Goal: Task Accomplishment & Management: Manage account settings

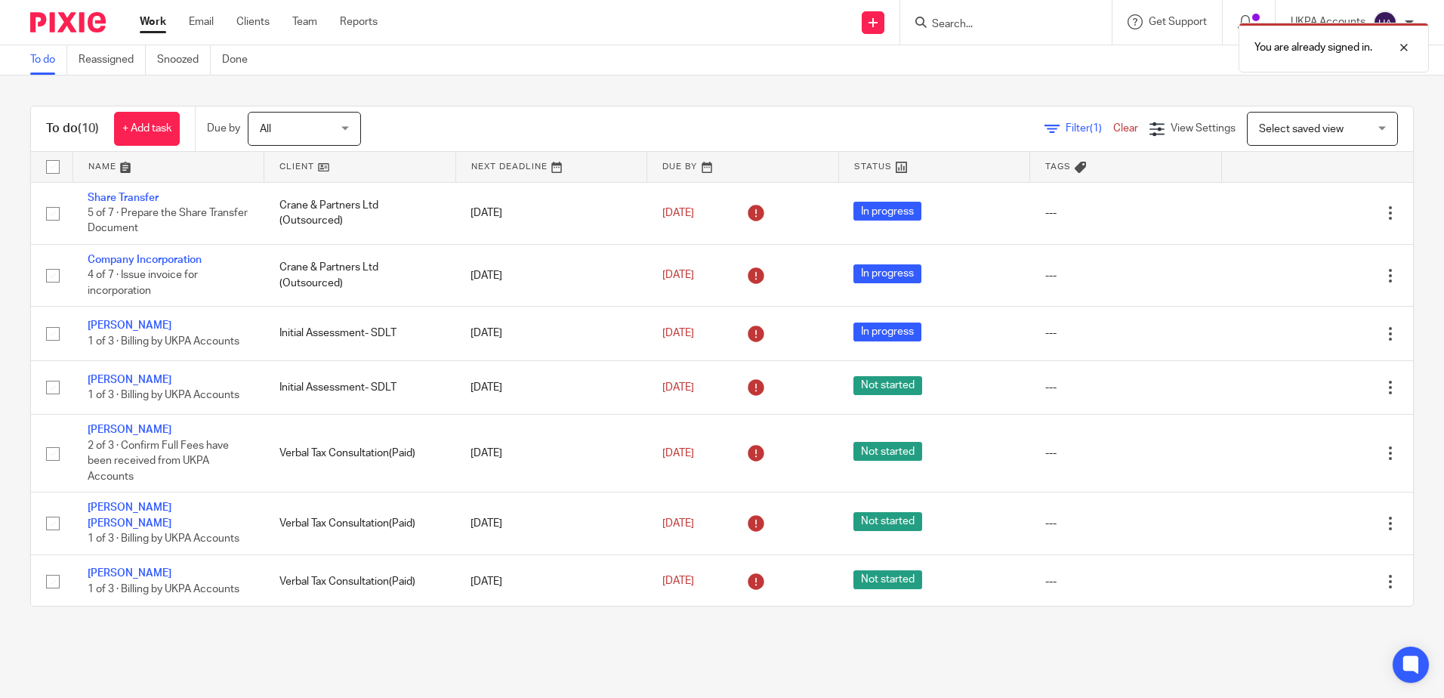
click at [991, 21] on div "You are already signed in." at bounding box center [1075, 43] width 707 height 57
click at [975, 29] on div "You are already signed in." at bounding box center [1075, 43] width 707 height 57
click at [1412, 55] on div at bounding box center [1392, 48] width 41 height 18
click at [988, 23] on input "Search" at bounding box center [998, 25] width 136 height 14
paste input "UK Property SPV 3 Ltd"
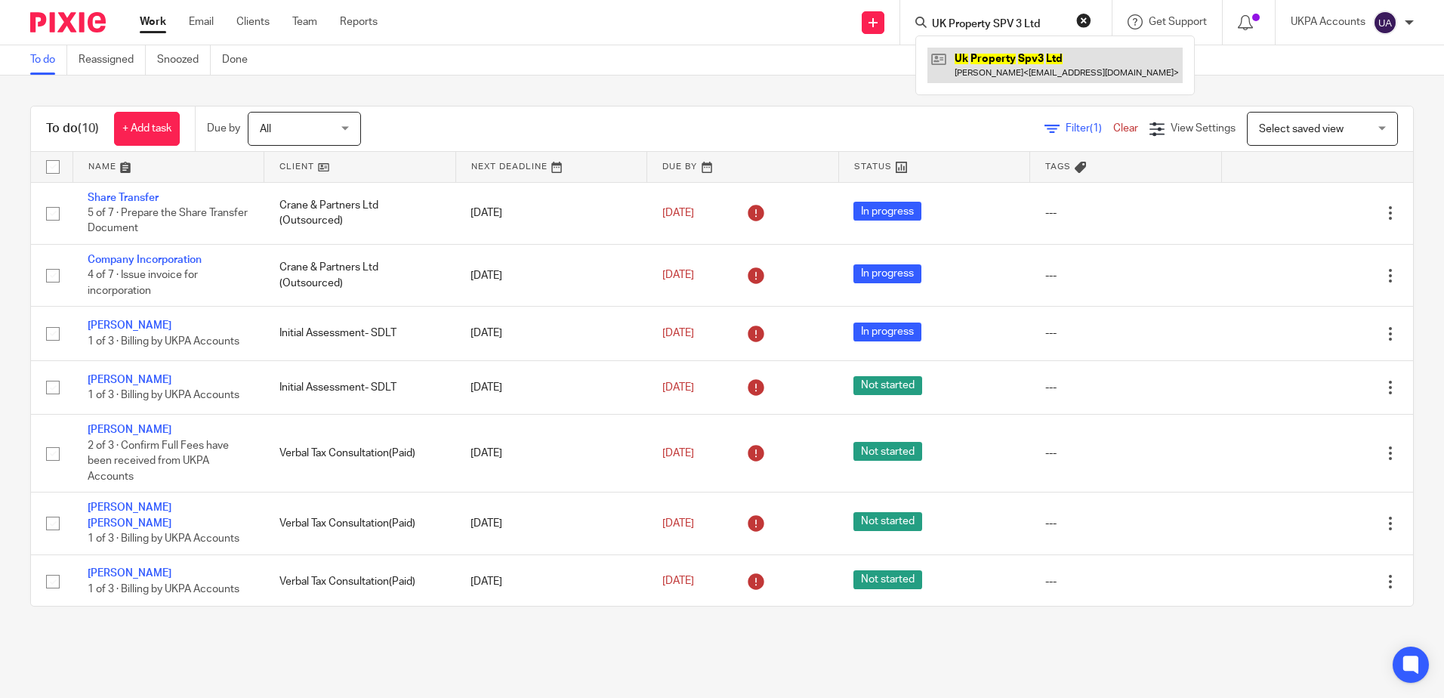
type input "UK Property SPV 3 Ltd"
click at [1059, 60] on link at bounding box center [1054, 65] width 255 height 35
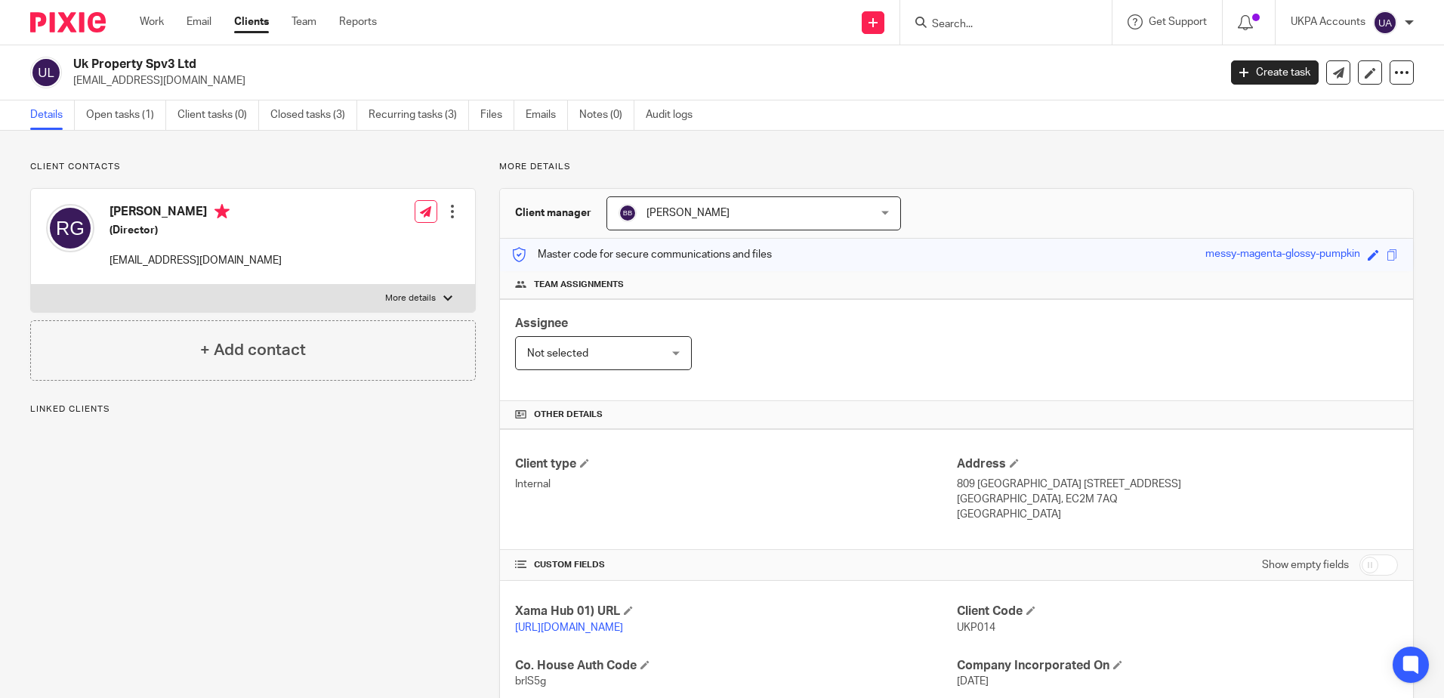
drag, startPoint x: 227, startPoint y: 544, endPoint x: 32, endPoint y: 297, distance: 314.5
click at [227, 544] on div "Client contacts Raju Gajurel (Director) rajugajurel@aol.com Edit contact Create…" at bounding box center [241, 518] width 469 height 714
drag, startPoint x: 319, startPoint y: 559, endPoint x: 69, endPoint y: 315, distance: 349.2
click at [319, 558] on div "Client contacts Raju Gajurel (Director) rajugajurel@aol.com Edit contact Create…" at bounding box center [241, 518] width 469 height 714
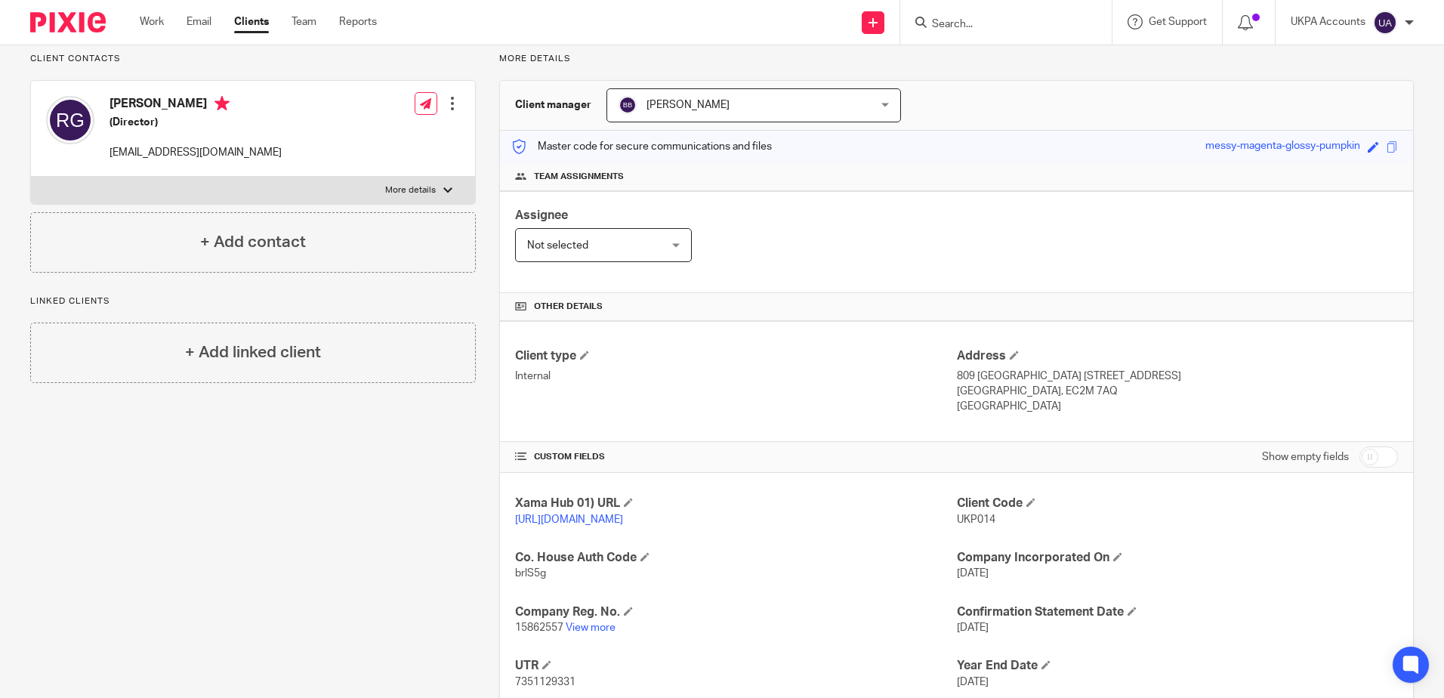
scroll to position [223, 0]
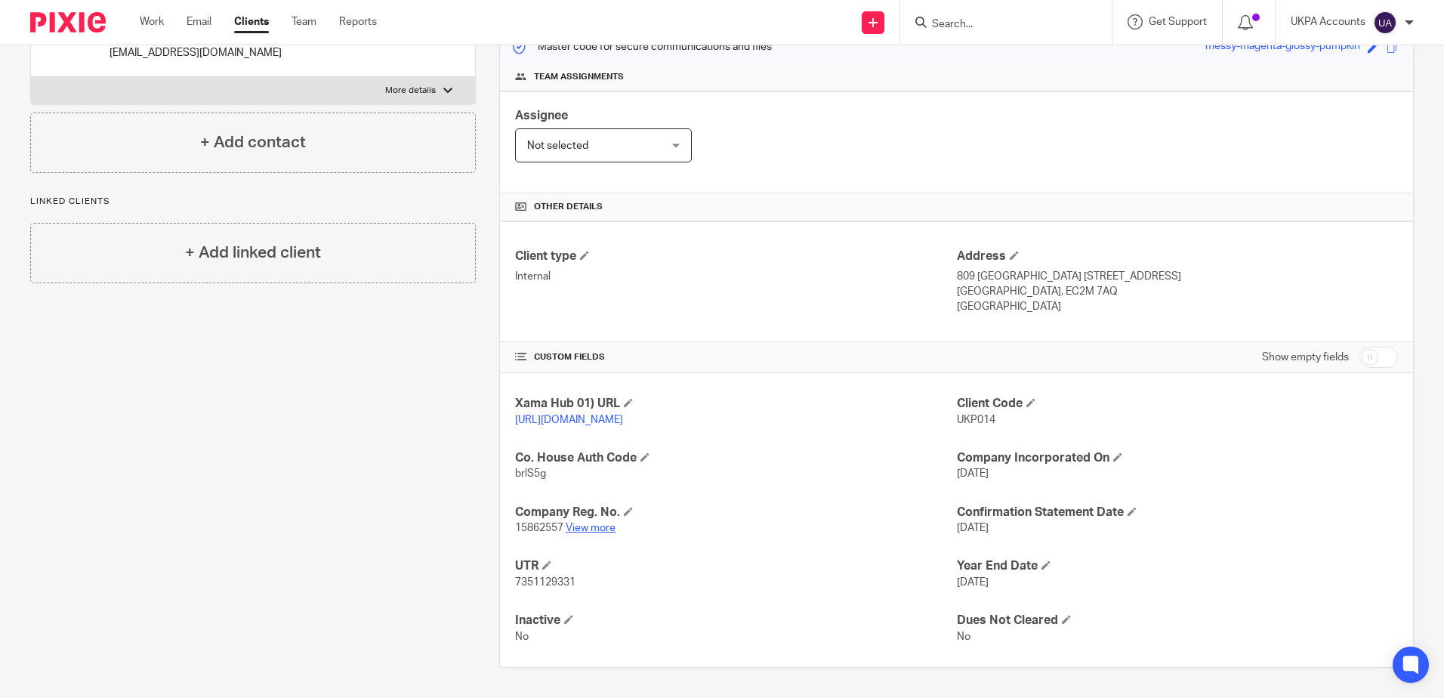
click at [603, 533] on link "View more" at bounding box center [591, 528] width 50 height 11
click at [996, 29] on input "Search" at bounding box center [998, 25] width 136 height 14
paste input "[PERSON_NAME] Limited"
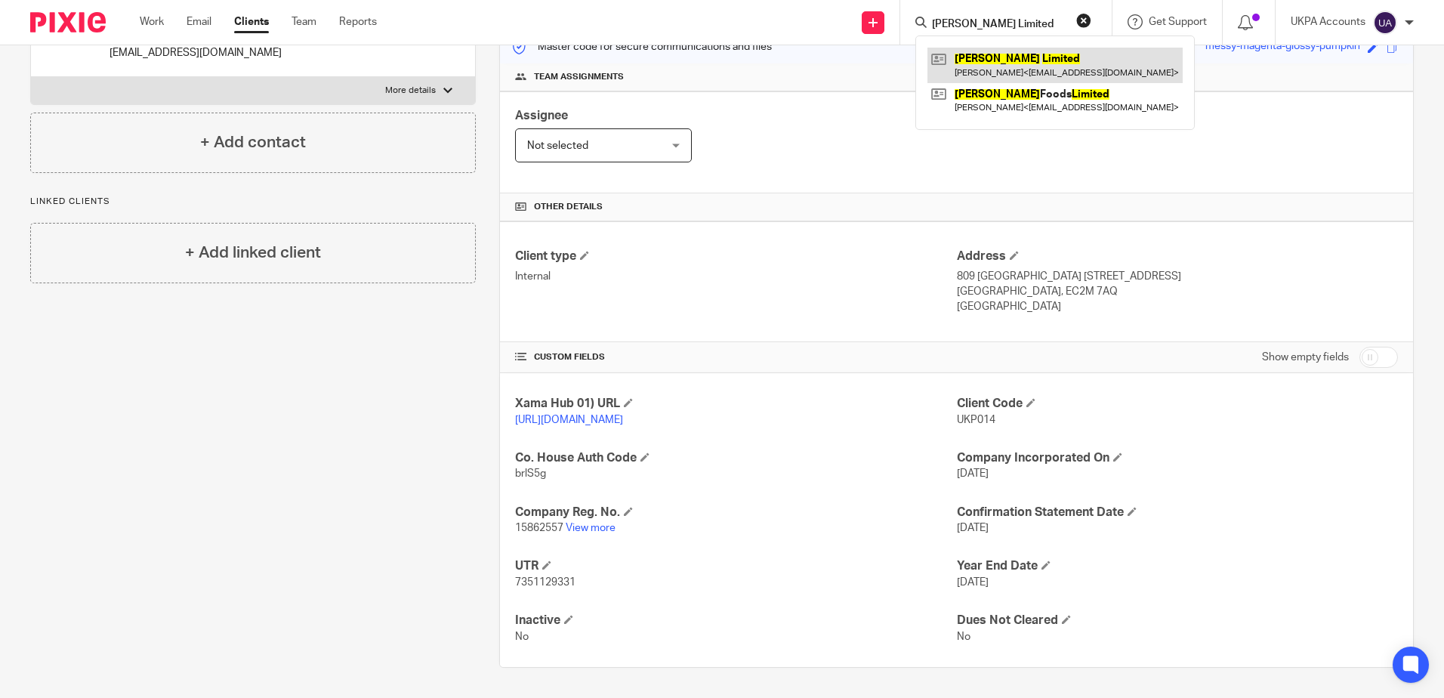
type input "[PERSON_NAME] Limited"
click at [1002, 71] on link at bounding box center [1054, 65] width 255 height 35
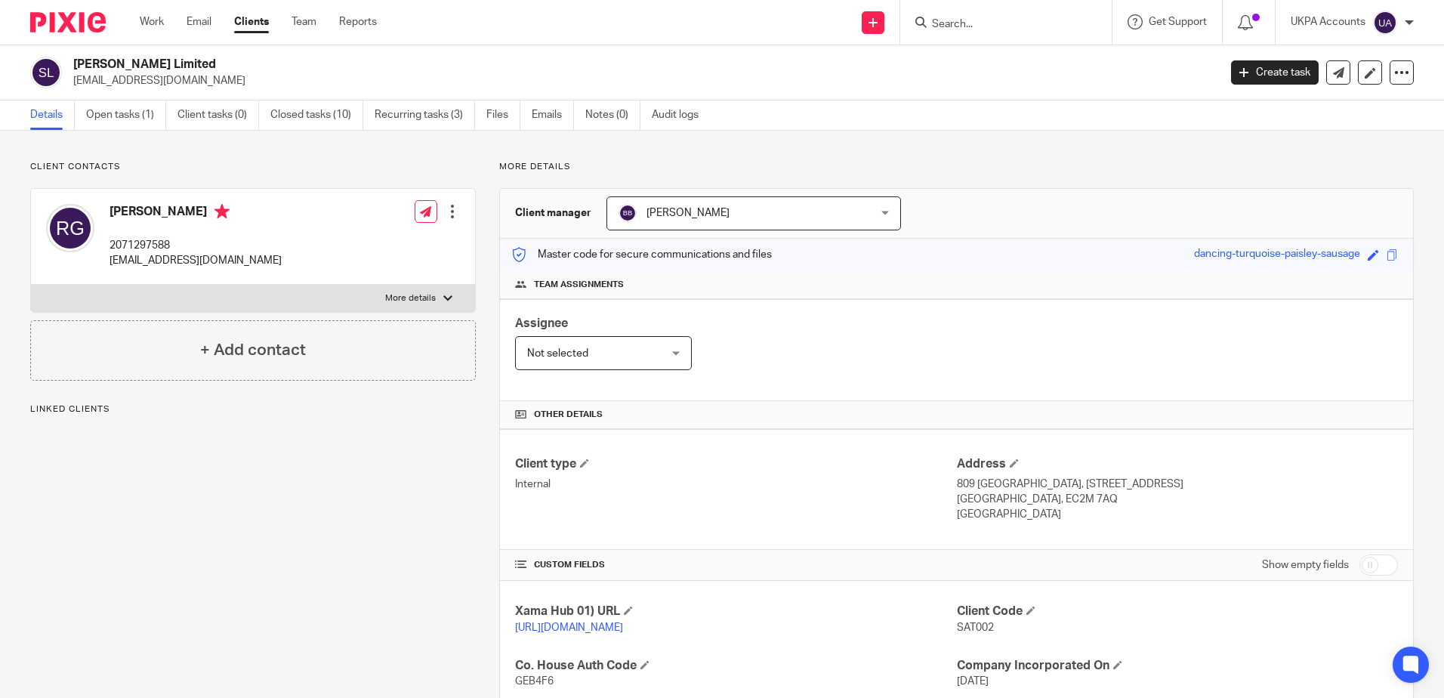
click at [310, 570] on div "Client contacts Raju Gajurel 2071297588 rajugajurel@aol.com Edit contact Create…" at bounding box center [241, 572] width 469 height 823
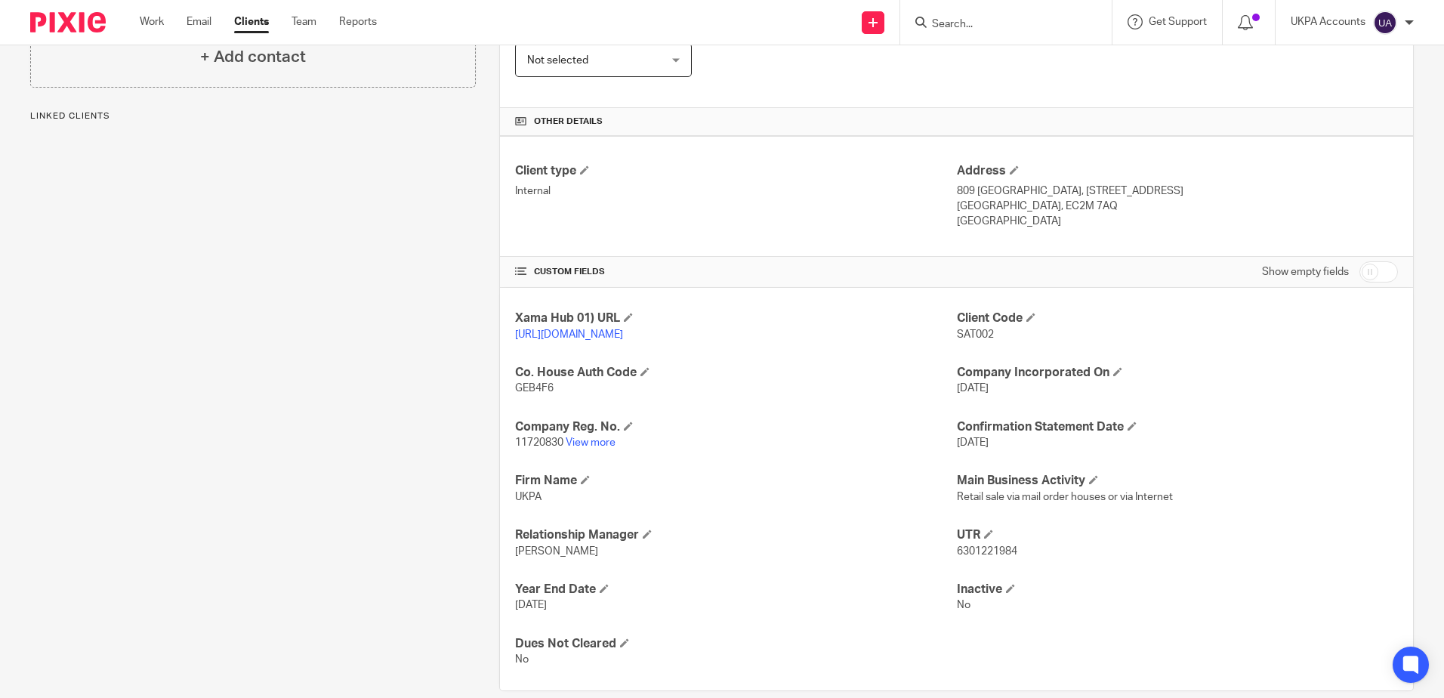
scroll to position [256, 0]
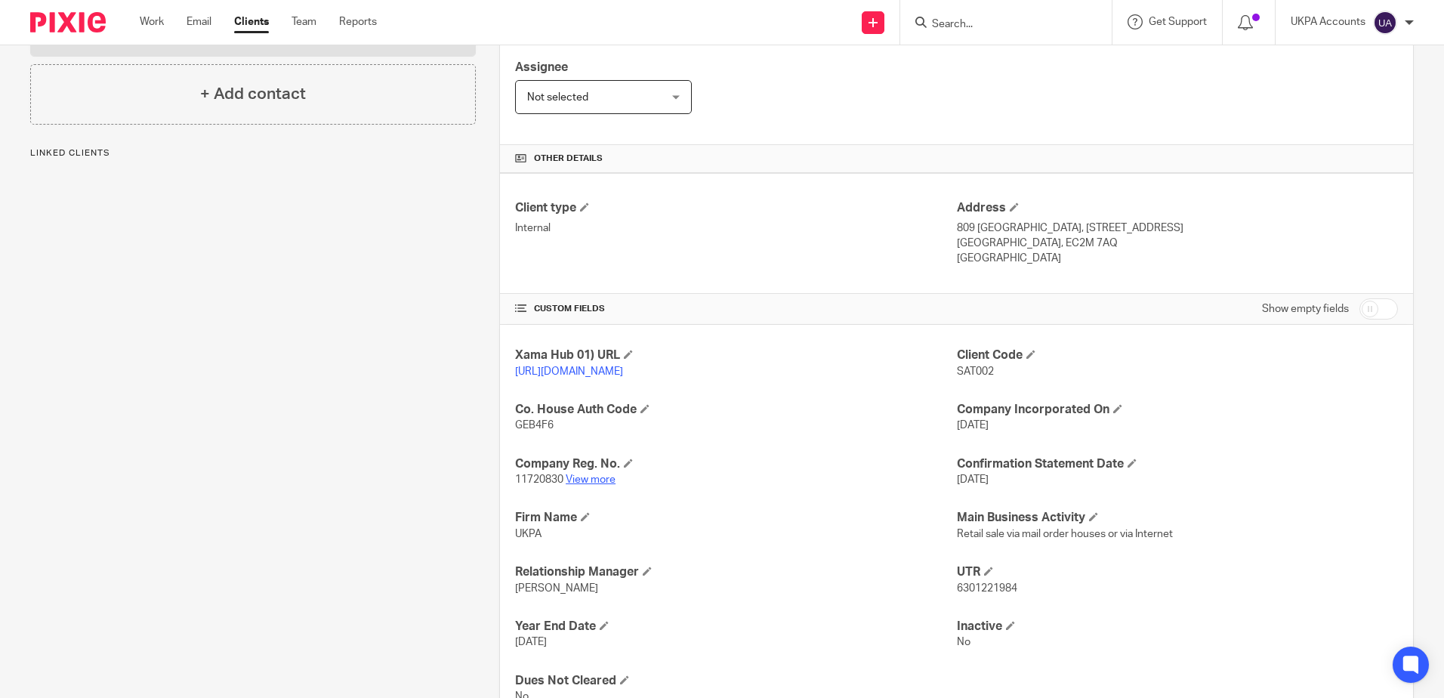
click at [582, 485] on link "View more" at bounding box center [591, 479] width 50 height 11
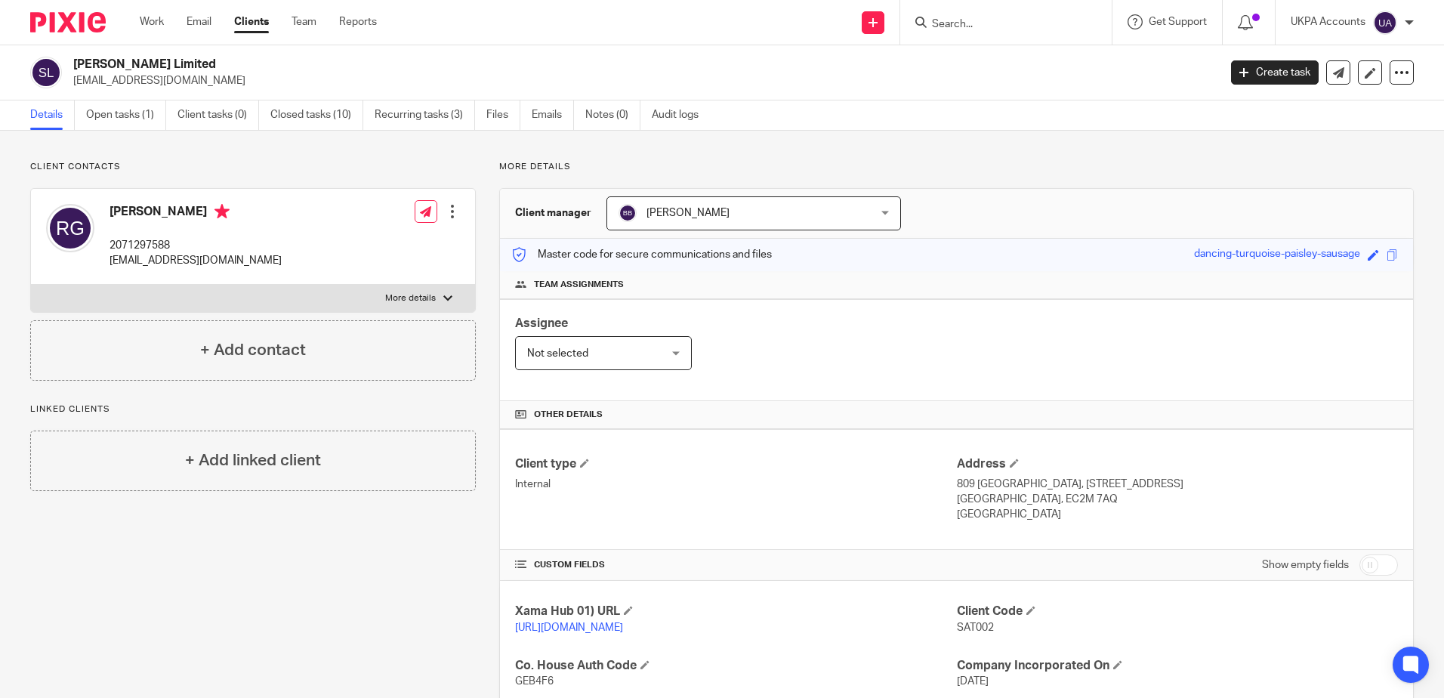
click at [1001, 15] on form at bounding box center [1010, 22] width 161 height 19
click at [997, 22] on input "Search" at bounding box center [998, 25] width 136 height 14
click at [974, 28] on input "Search" at bounding box center [998, 25] width 136 height 14
type input "taxule"
click at [988, 63] on link at bounding box center [1054, 65] width 255 height 35
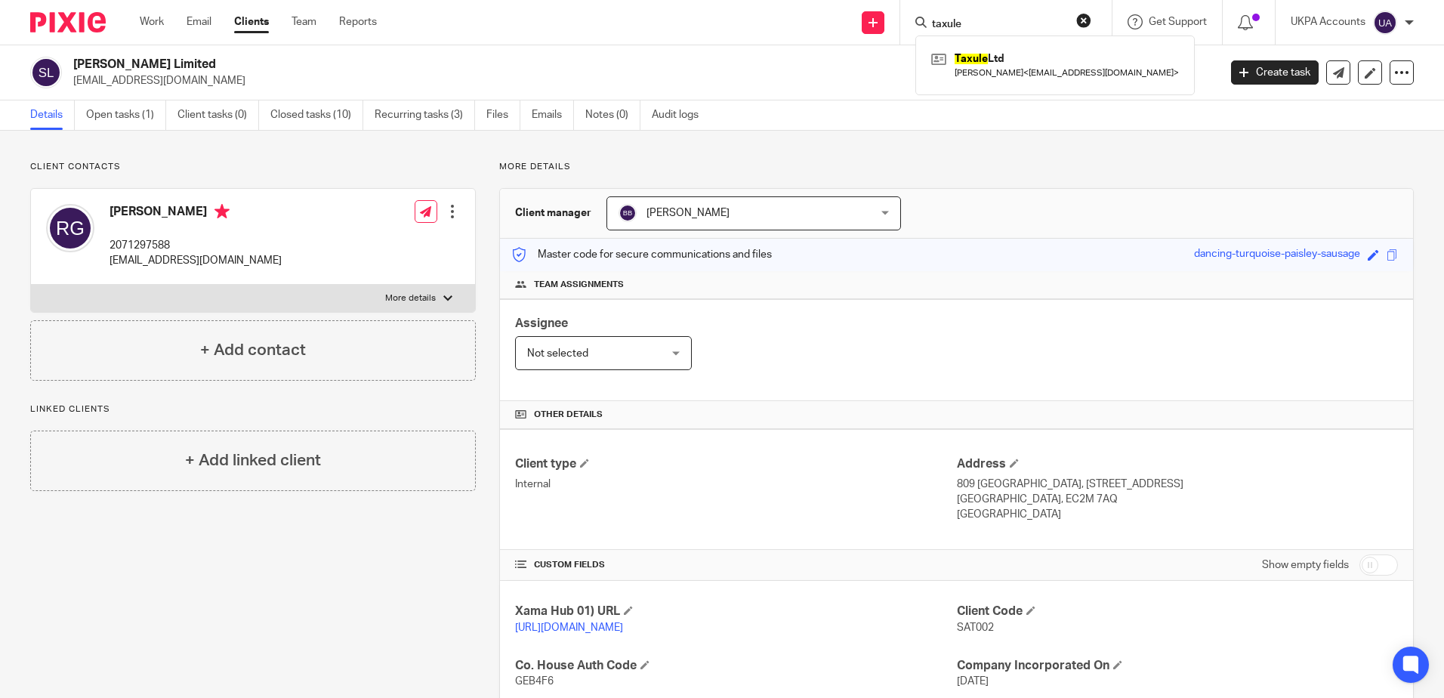
drag, startPoint x: 996, startPoint y: 24, endPoint x: 1007, endPoint y: 20, distance: 11.9
click at [997, 24] on input "taxule" at bounding box center [998, 25] width 136 height 14
drag, startPoint x: 1007, startPoint y: 20, endPoint x: 782, endPoint y: 34, distance: 225.4
click at [563, 0] on html "Work Email Clients Team Reports Work Email Clients Team Reports Settings Send n…" at bounding box center [722, 349] width 1444 height 698
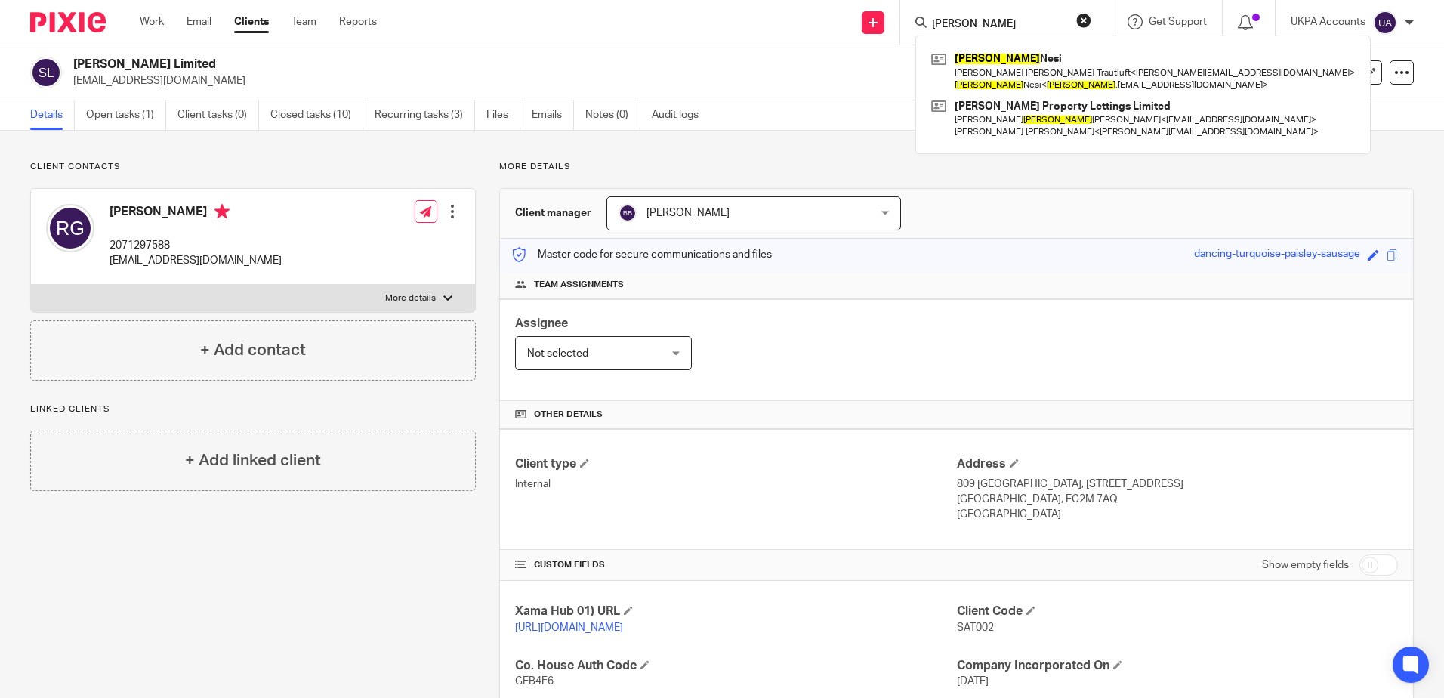
type input "darin"
click at [853, 165] on p "More details" at bounding box center [956, 167] width 914 height 12
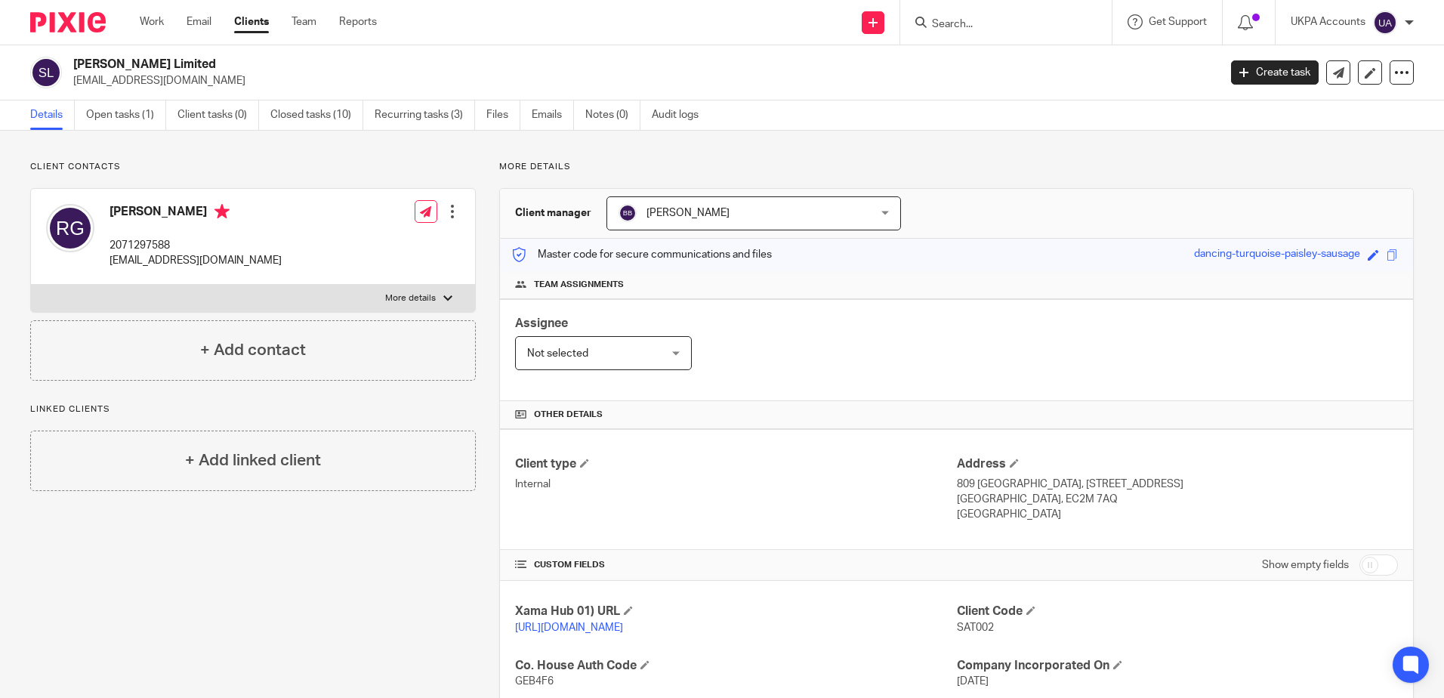
click at [324, 558] on div "Client contacts Raju Gajurel 2071297588 rajugajurel@aol.com Edit contact Create…" at bounding box center [241, 572] width 469 height 823
click at [991, 26] on input "Search" at bounding box center [998, 25] width 136 height 14
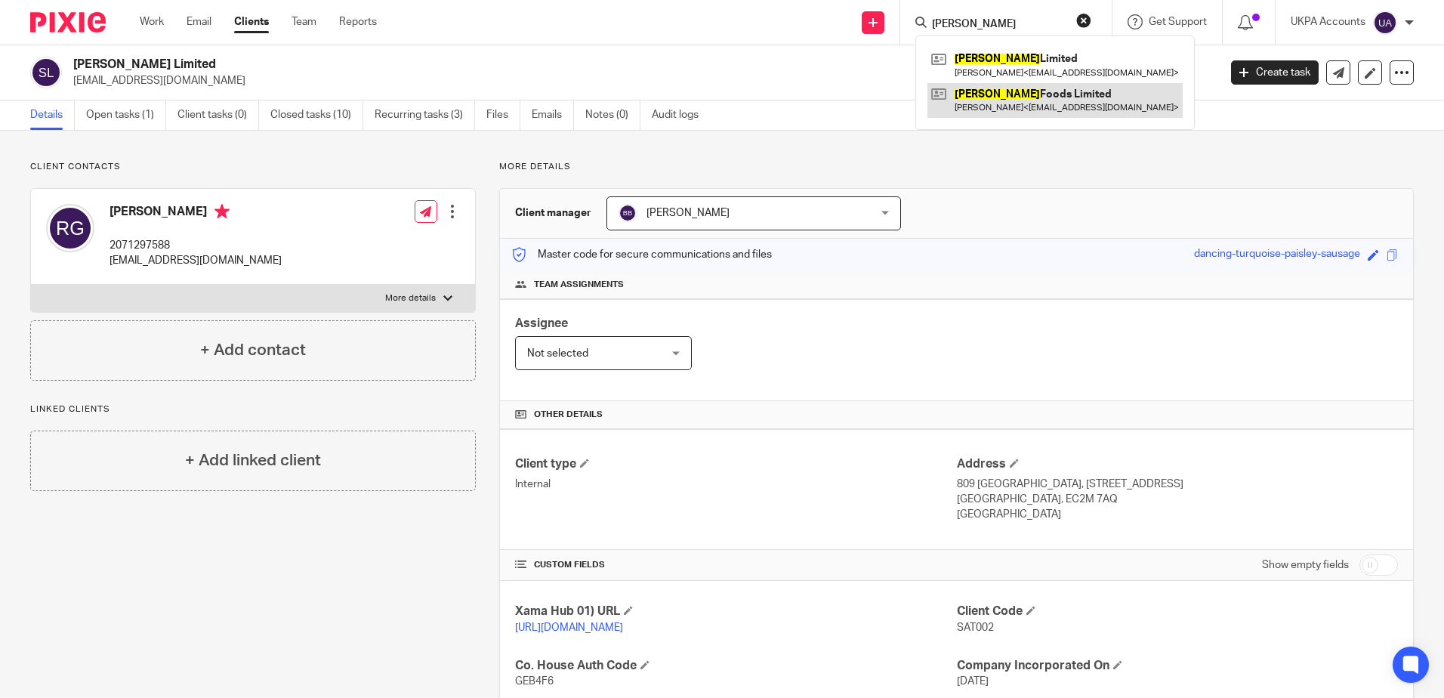
type input "sattwik"
click at [1019, 83] on link at bounding box center [1054, 100] width 255 height 35
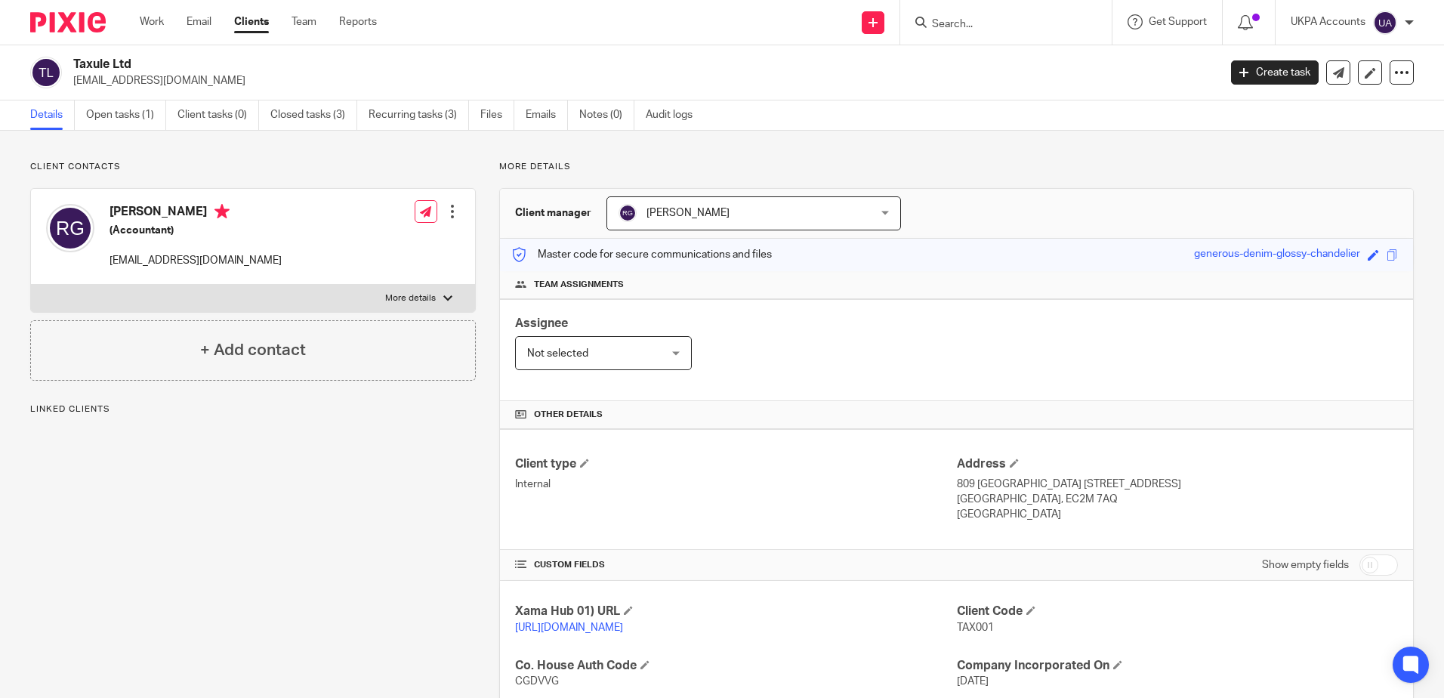
scroll to position [223, 0]
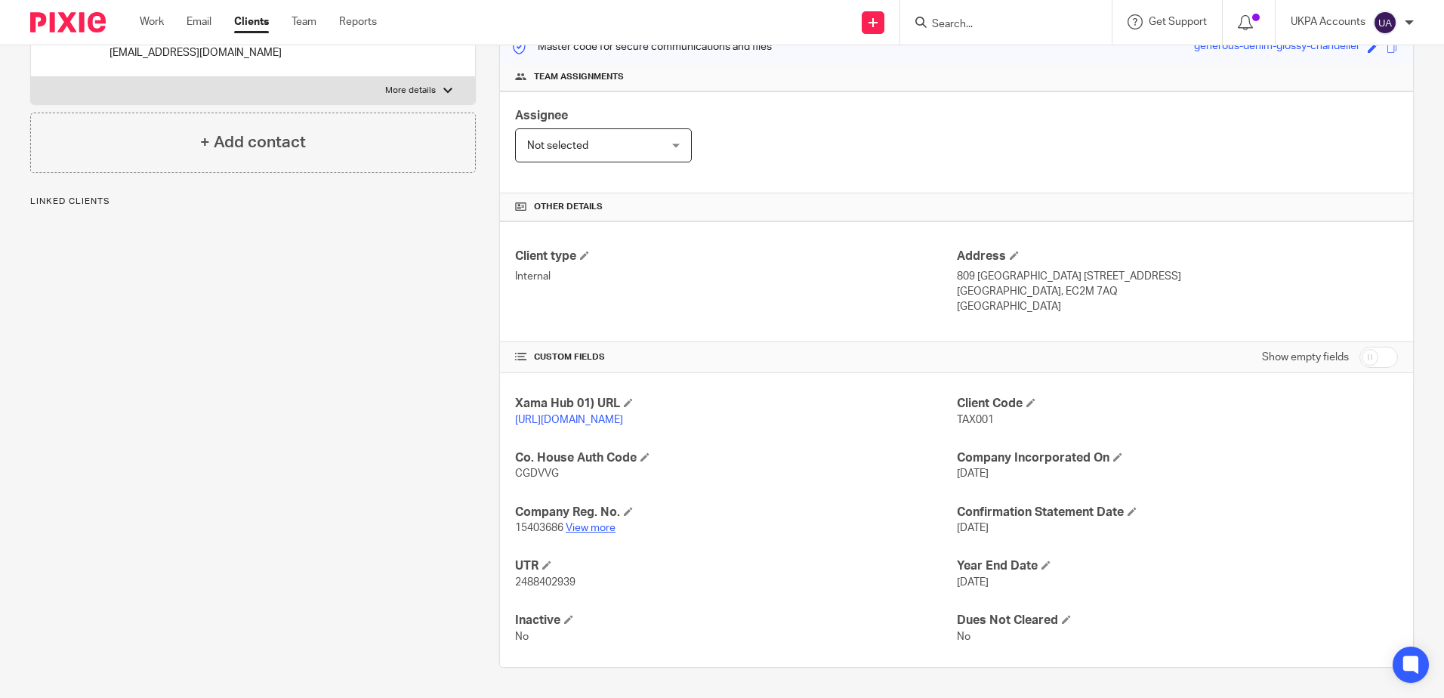
click at [570, 525] on link "View more" at bounding box center [591, 528] width 50 height 11
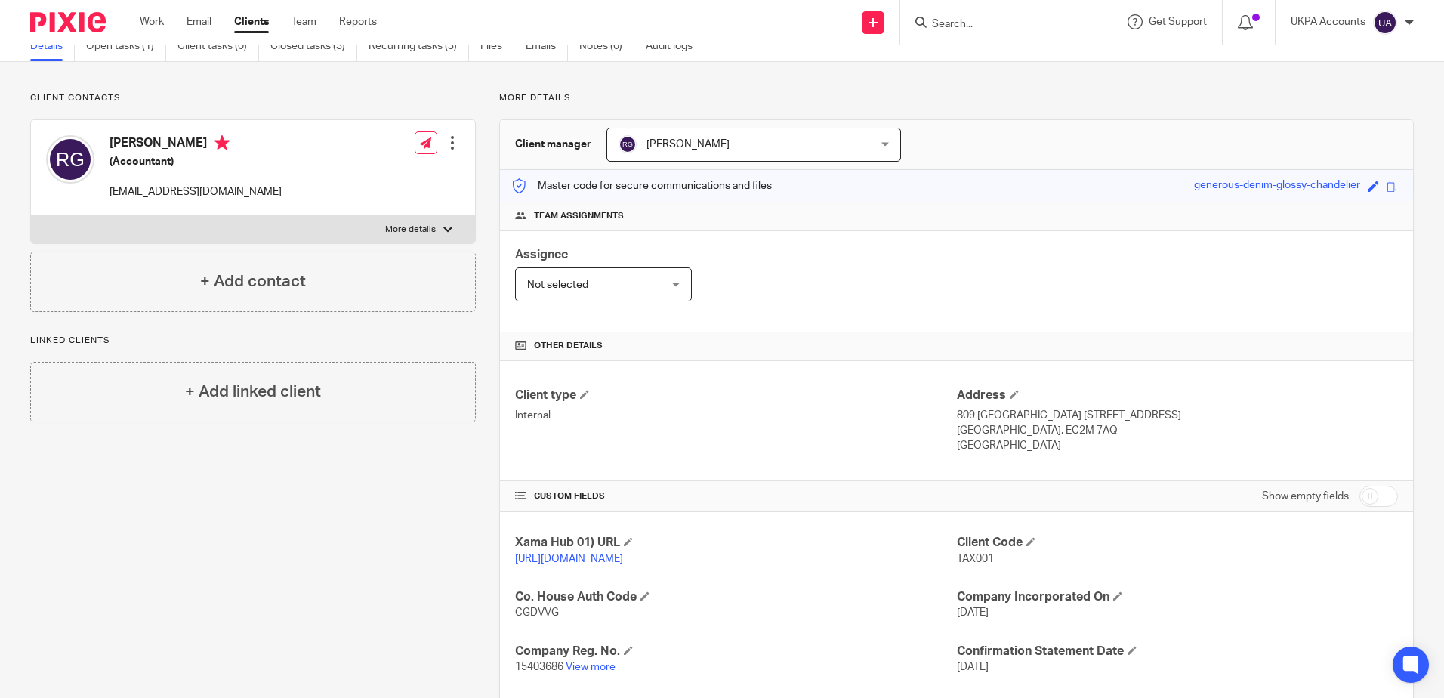
scroll to position [0, 0]
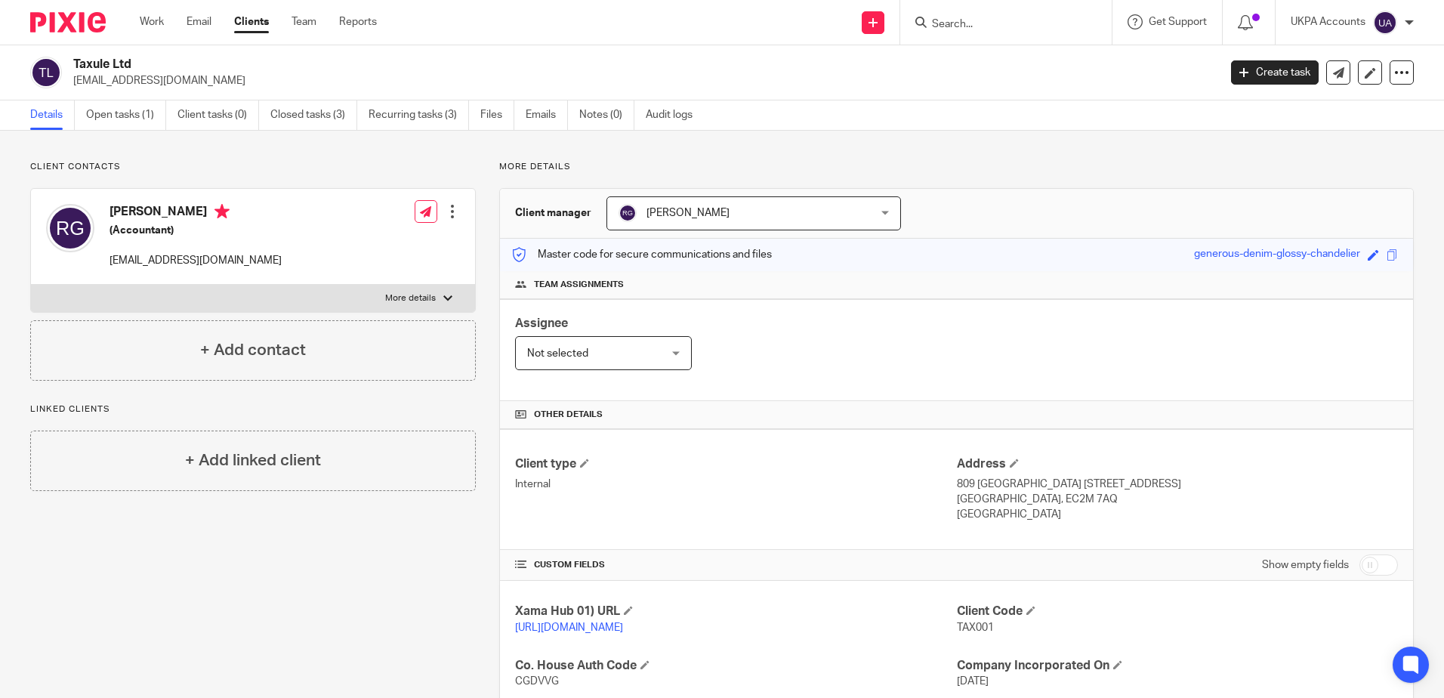
click at [986, 19] on input "Search" at bounding box center [998, 25] width 136 height 14
paste input "Sattwik Limited"
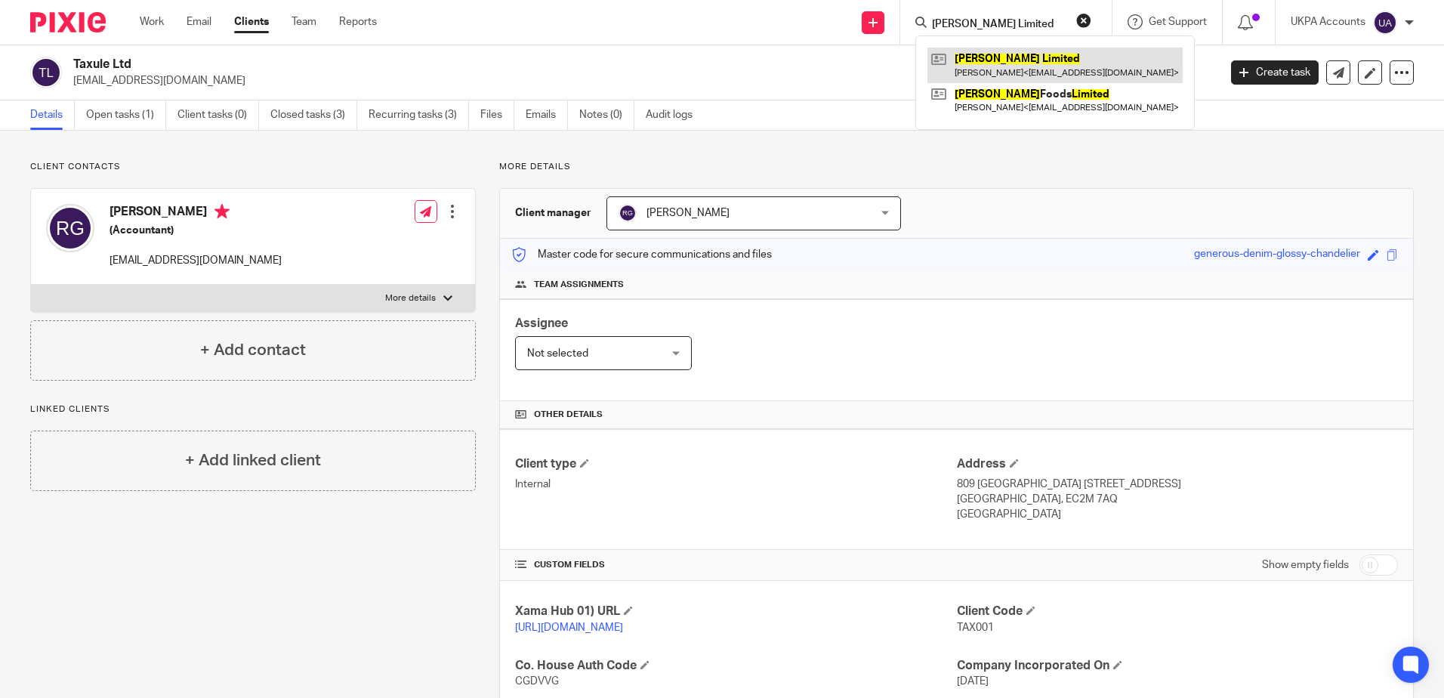
type input "[PERSON_NAME] Limited"
click at [1007, 66] on link at bounding box center [1054, 65] width 255 height 35
drag, startPoint x: 834, startPoint y: 160, endPoint x: 919, endPoint y: 178, distance: 87.2
click at [834, 160] on div "Client contacts Raju Gajurel (Accountant) rajugajurel@aol.com Edit contact Crea…" at bounding box center [722, 518] width 1444 height 775
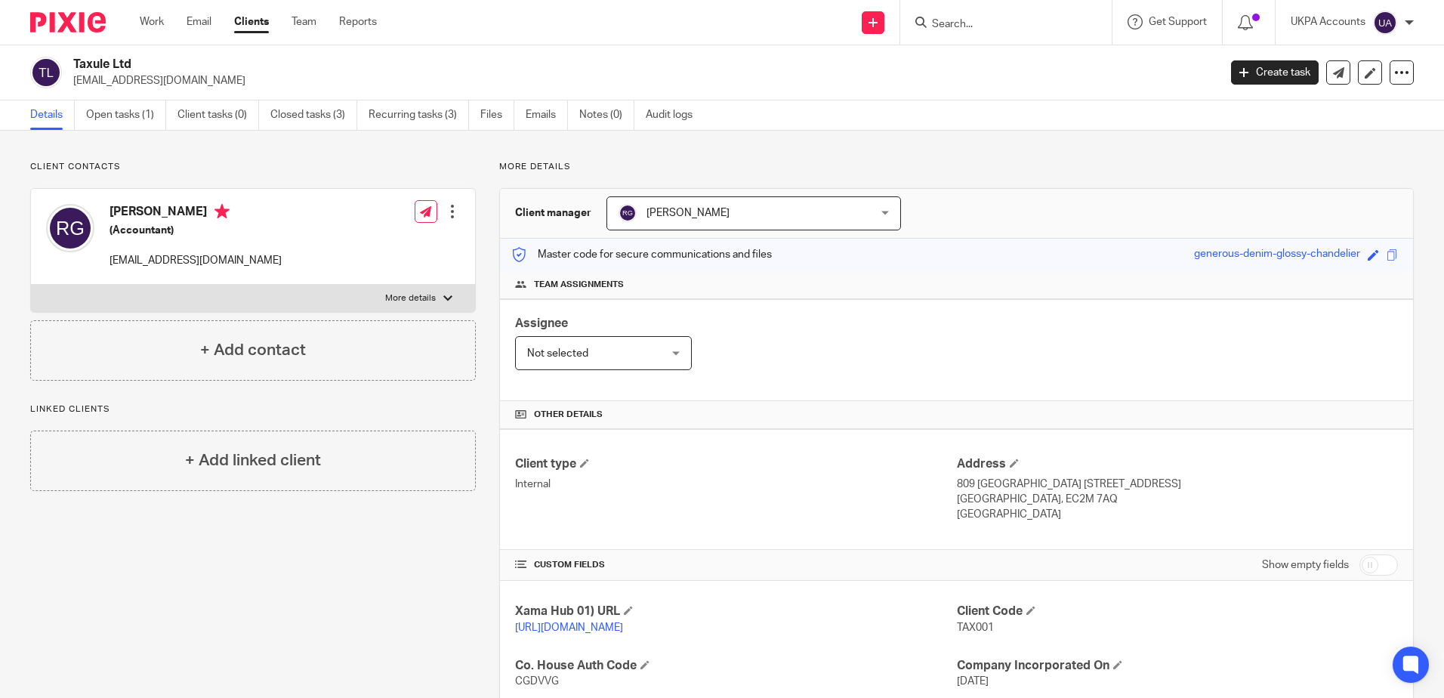
click at [1024, 24] on input "Search" at bounding box center [998, 25] width 136 height 14
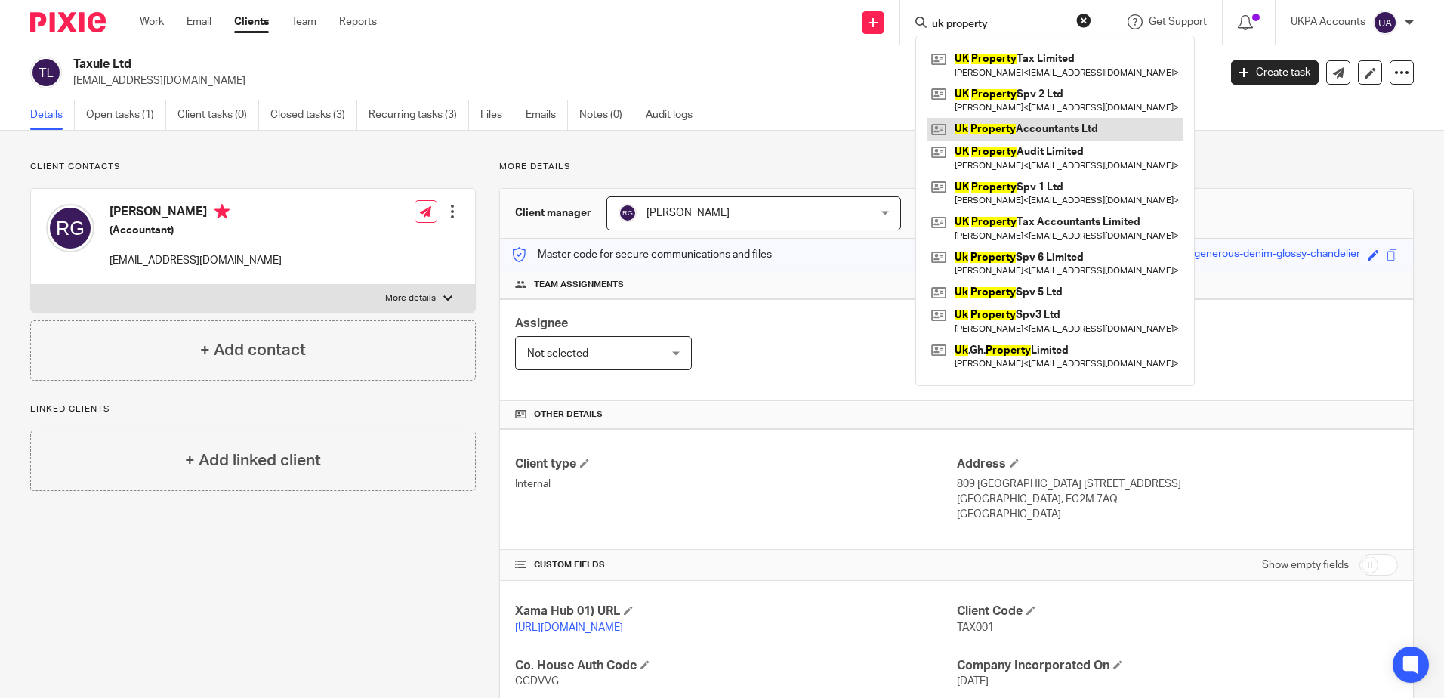
type input "uk property"
click at [1013, 131] on link at bounding box center [1054, 129] width 255 height 23
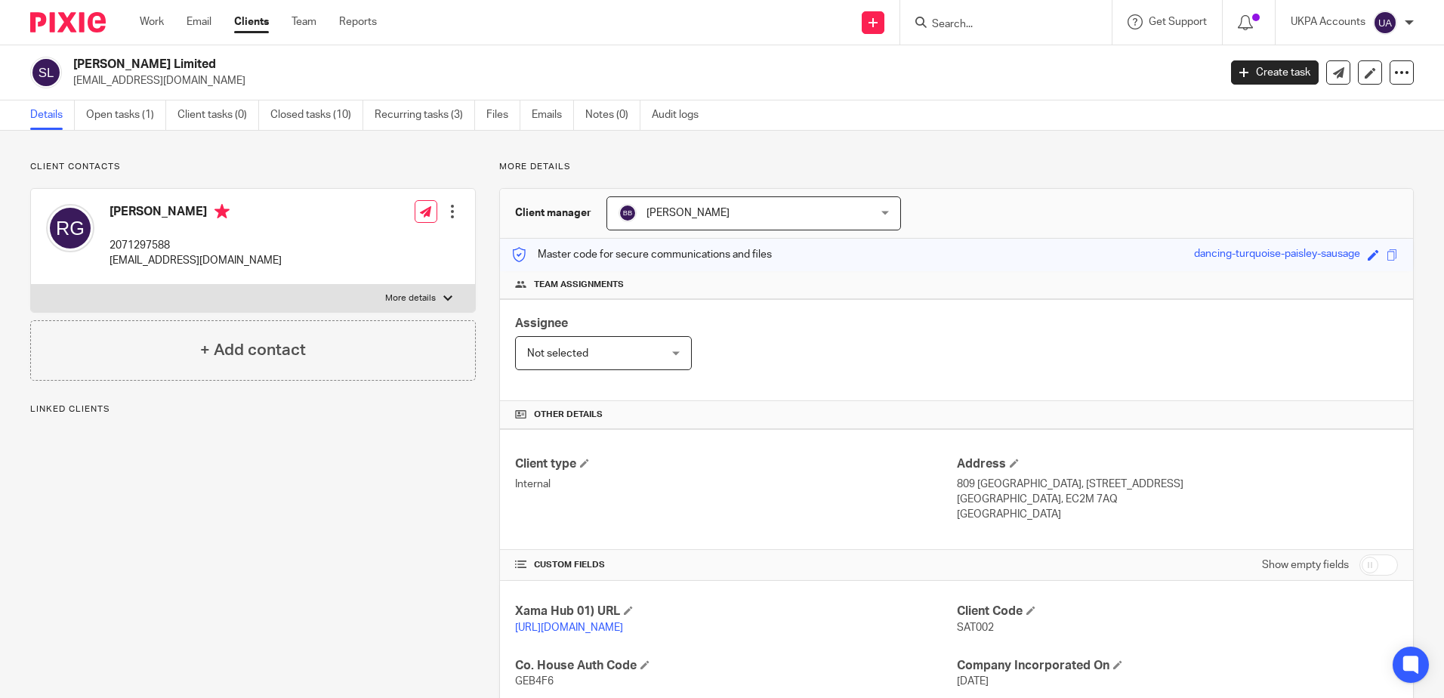
drag, startPoint x: 797, startPoint y: 183, endPoint x: 785, endPoint y: 46, distance: 137.3
click at [797, 183] on div "More details Client manager Bruce Bhandari Bruce Bhandari Aarshika Awale Aayush…" at bounding box center [945, 572] width 938 height 823
click at [800, 143] on div "Client contacts Raju Gajurel 2071297588 rajugajurel@aol.com Edit contact Create…" at bounding box center [722, 573] width 1444 height 884
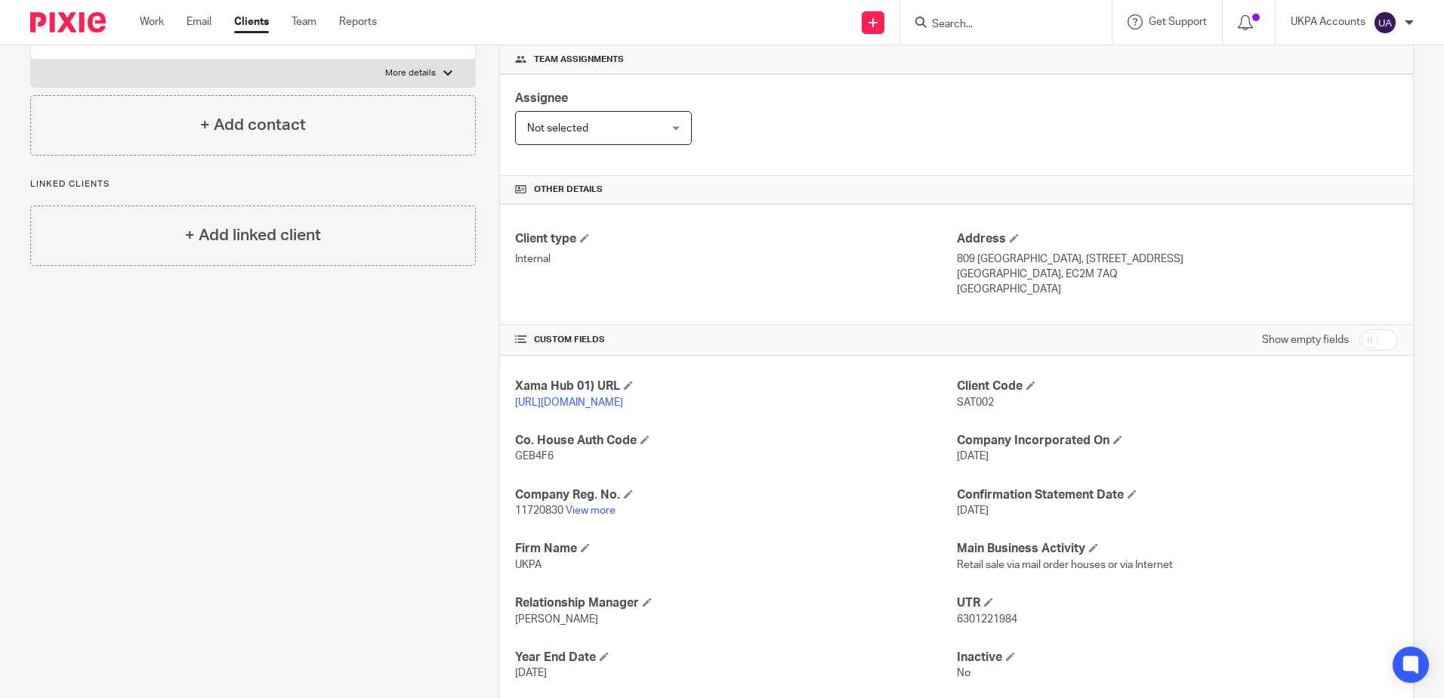
scroll to position [227, 0]
drag, startPoint x: 584, startPoint y: 528, endPoint x: 588, endPoint y: 458, distance: 70.3
click at [584, 514] on link "View more" at bounding box center [591, 509] width 50 height 11
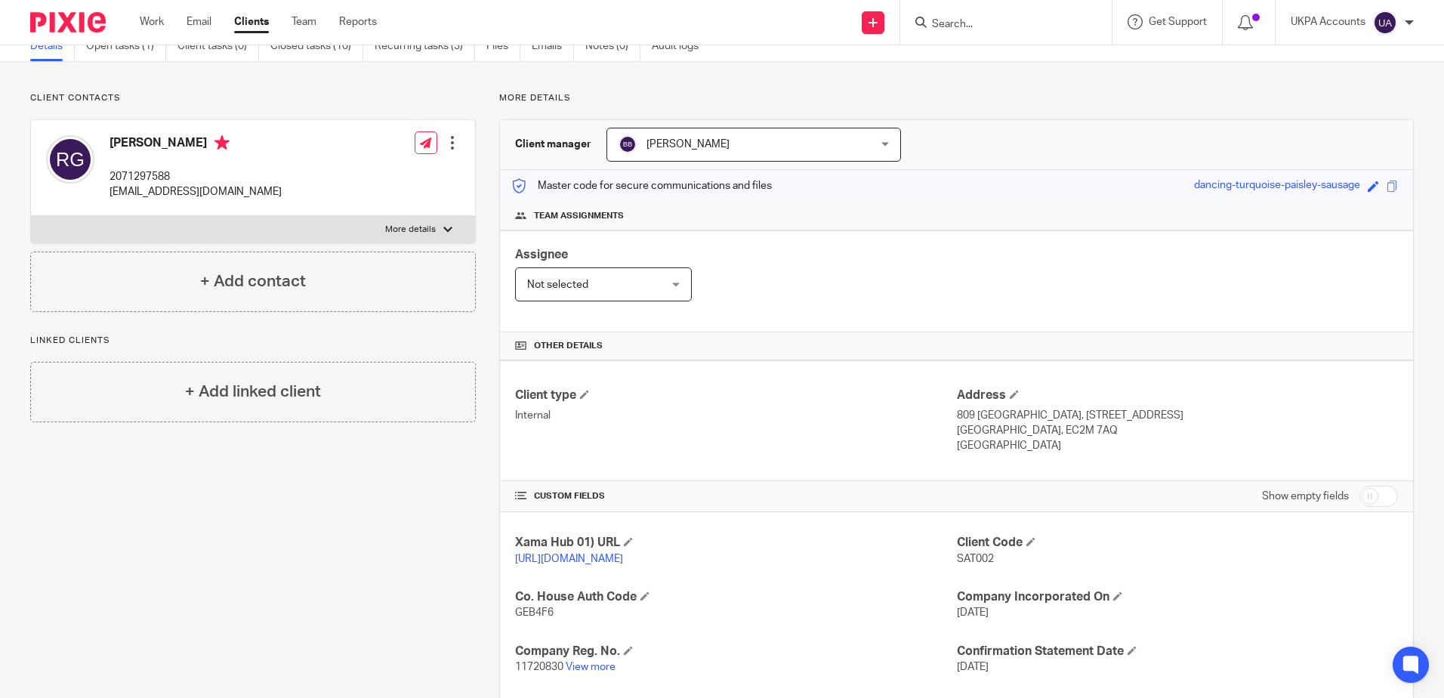
scroll to position [0, 0]
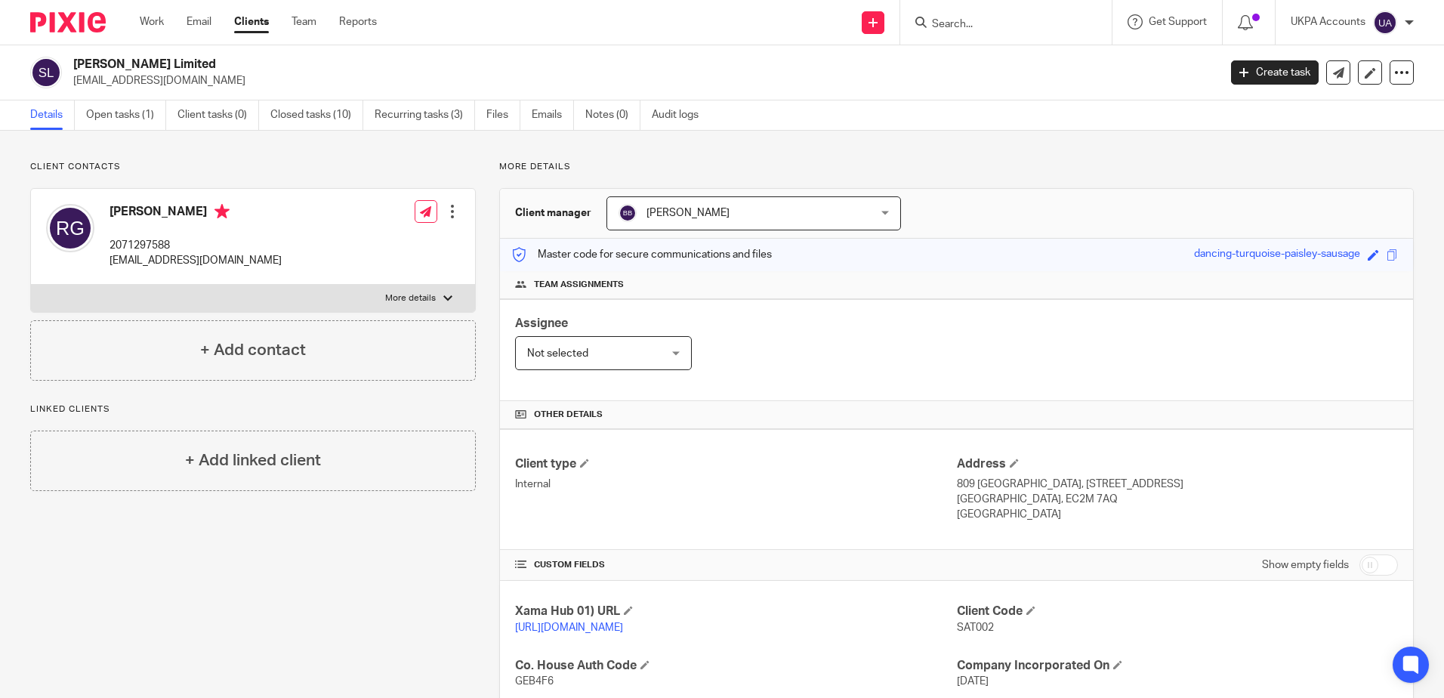
click at [1028, 27] on input "Search" at bounding box center [998, 25] width 136 height 14
paste input "UKPA Global Ltd"
type input "UKPA Global Ltd"
click at [1049, 70] on link at bounding box center [1054, 65] width 255 height 35
drag, startPoint x: 1038, startPoint y: 20, endPoint x: 715, endPoint y: 29, distance: 322.6
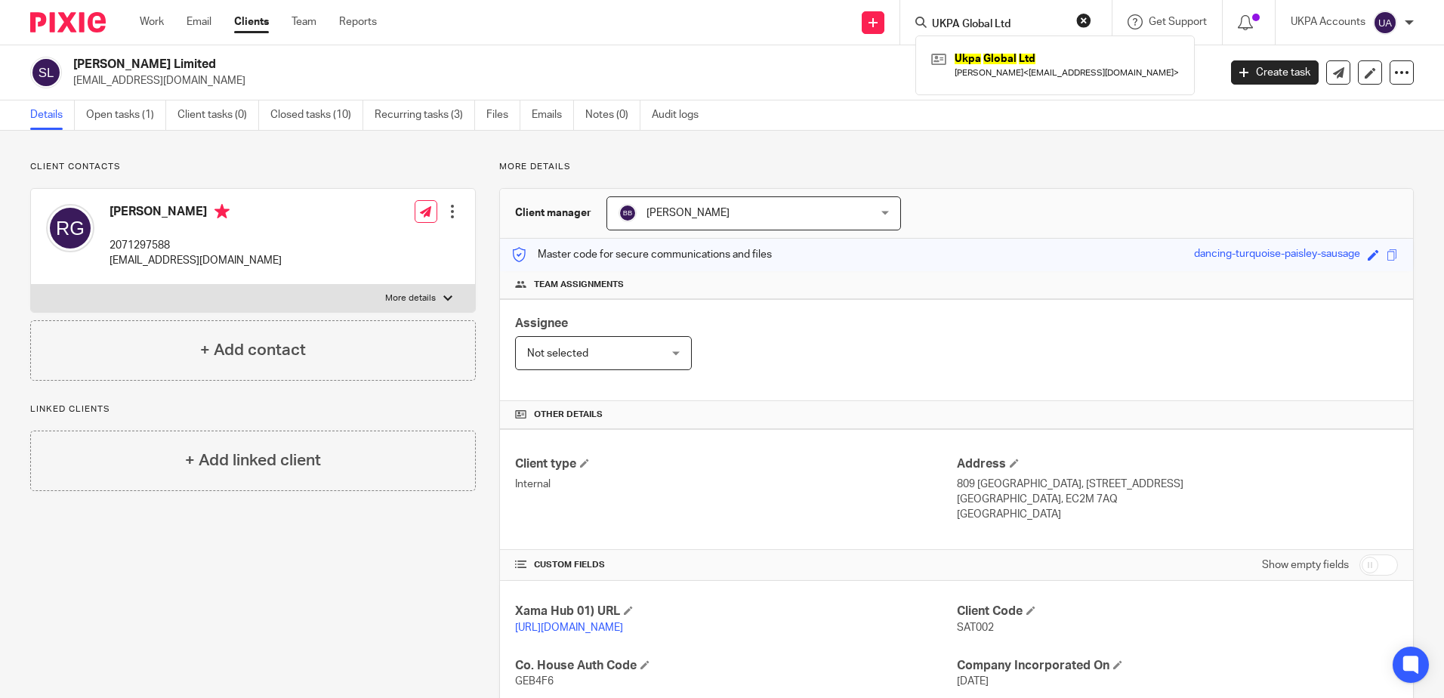
click at [714, 29] on div "Send new email Create task Add client UKPA Global Ltd Ukpa Global Ltd Raju Gaju…" at bounding box center [921, 22] width 1044 height 45
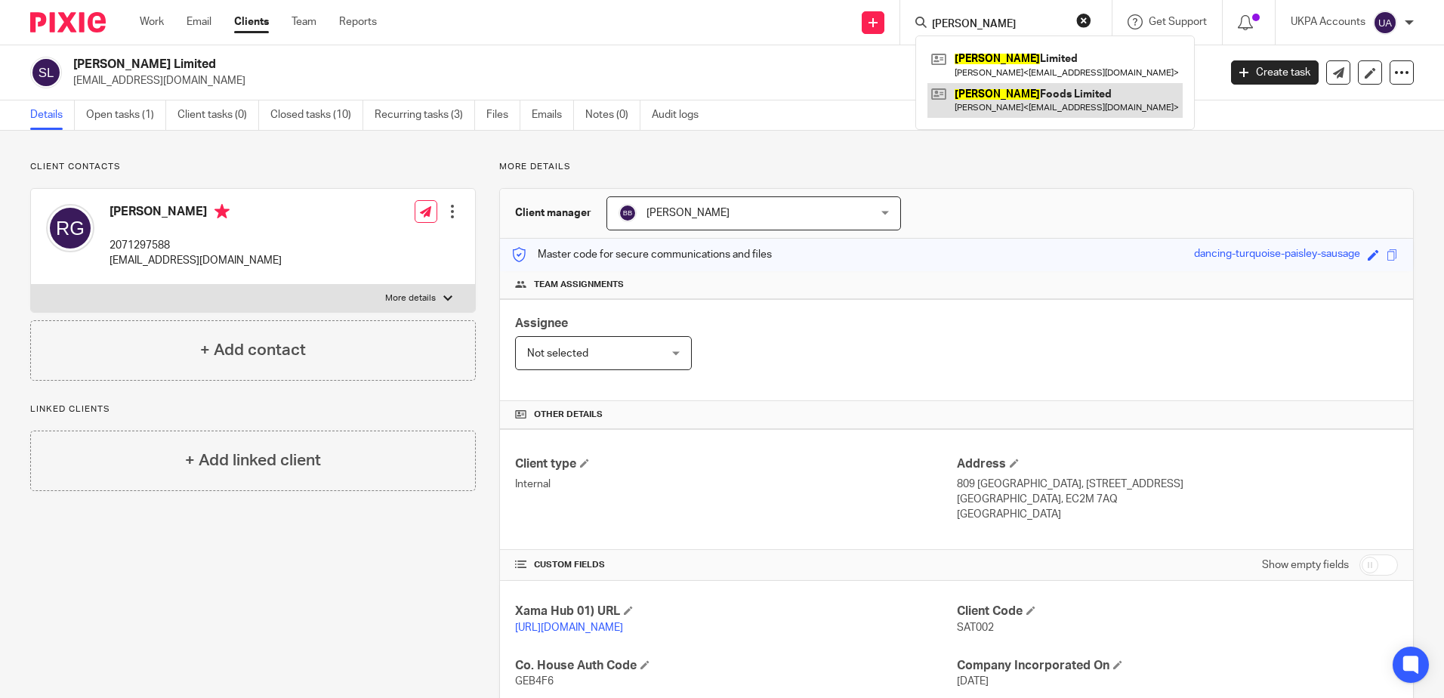
type input "sattwik"
click at [993, 112] on link at bounding box center [1054, 100] width 255 height 35
drag, startPoint x: 1007, startPoint y: 22, endPoint x: 714, endPoint y: 5, distance: 293.5
click at [715, 5] on div "Send new email Create task Add client sattwik Sattwik Limited Raju Gajurel < ra…" at bounding box center [921, 22] width 1044 height 45
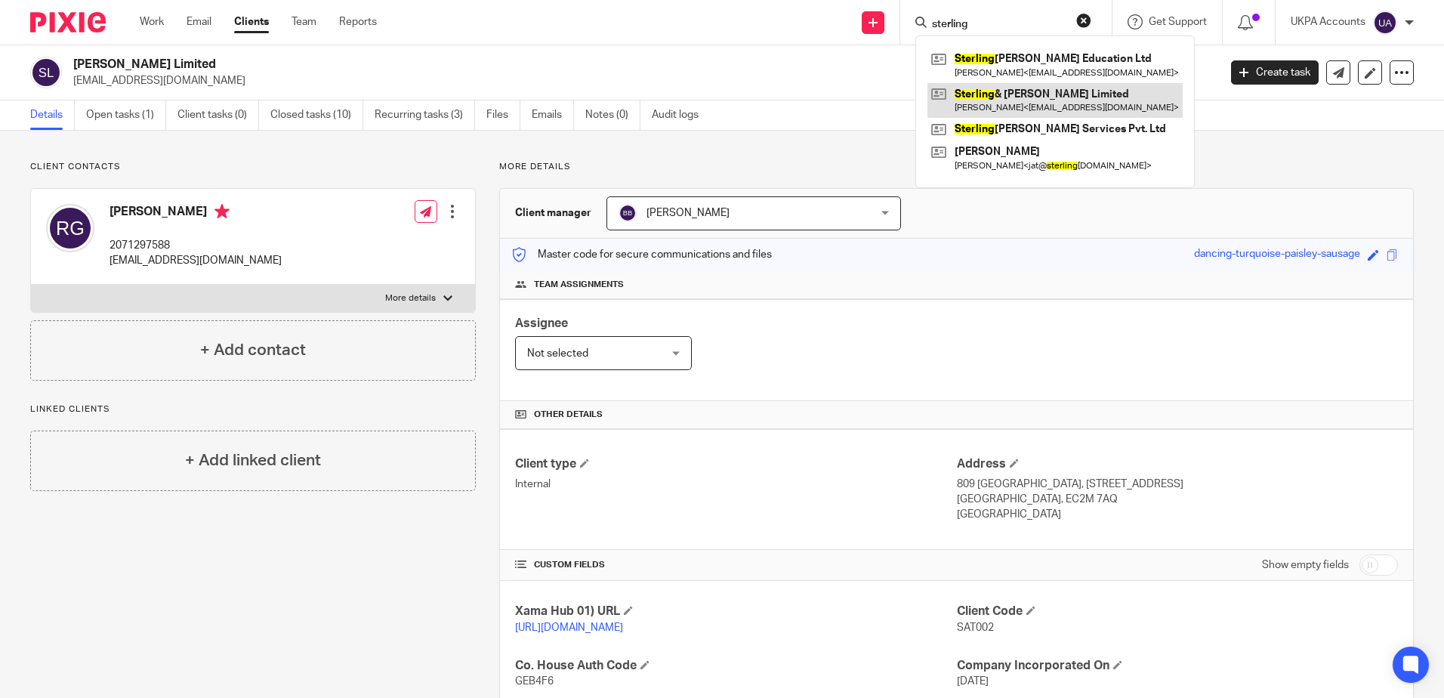
type input "sterling"
click at [1018, 100] on link at bounding box center [1054, 100] width 255 height 35
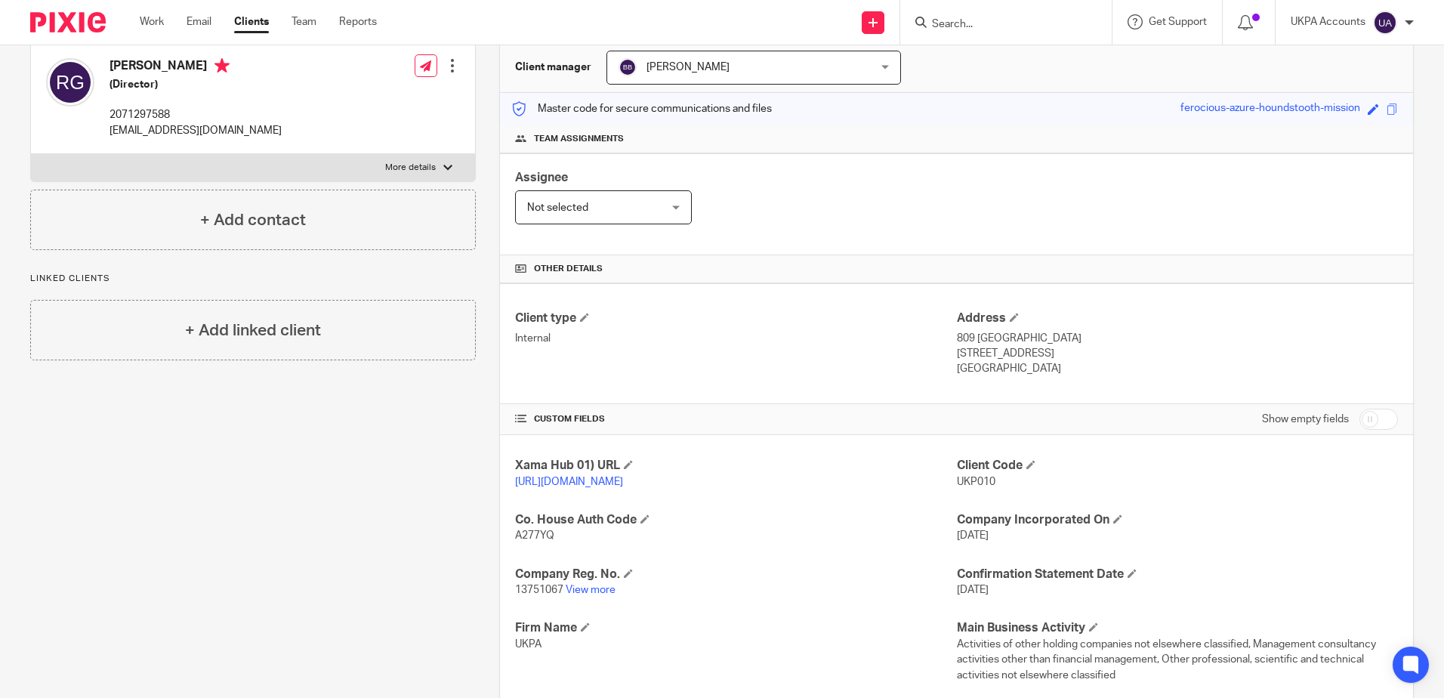
scroll to position [302, 0]
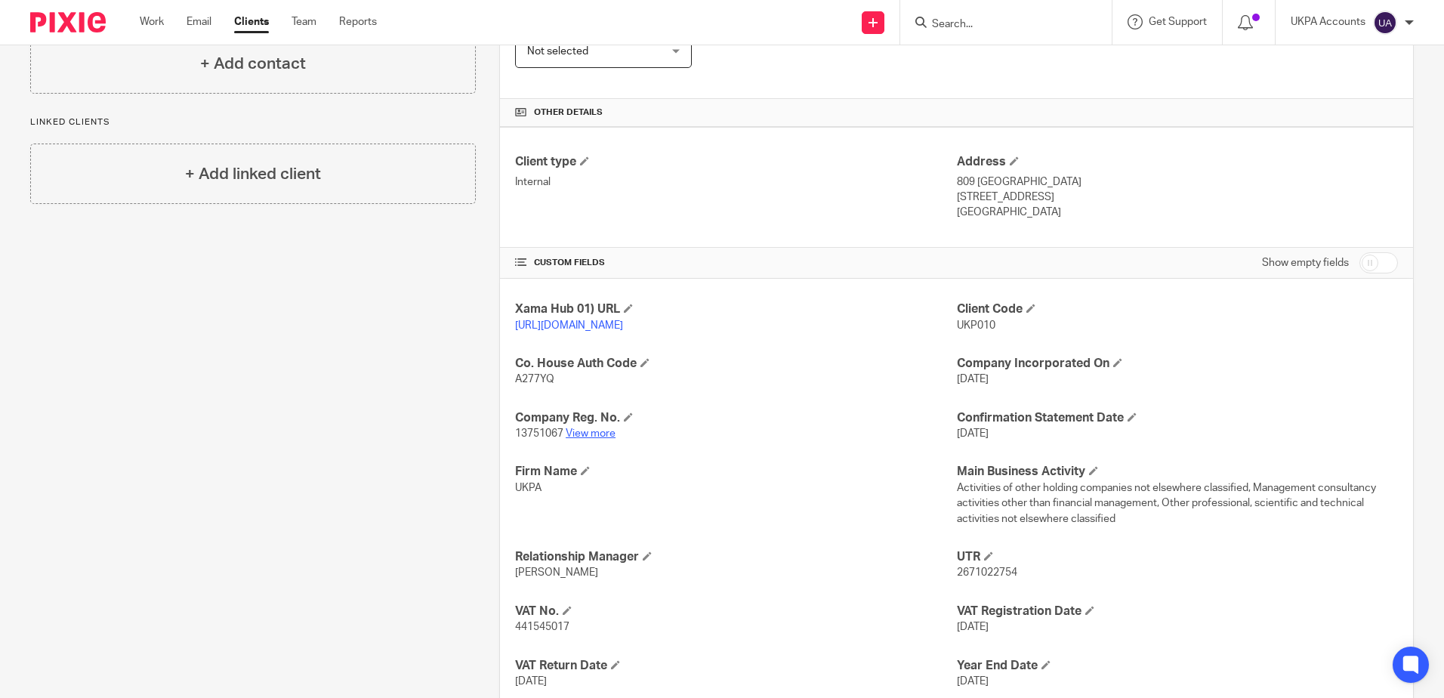
click at [583, 439] on link "View more" at bounding box center [591, 433] width 50 height 11
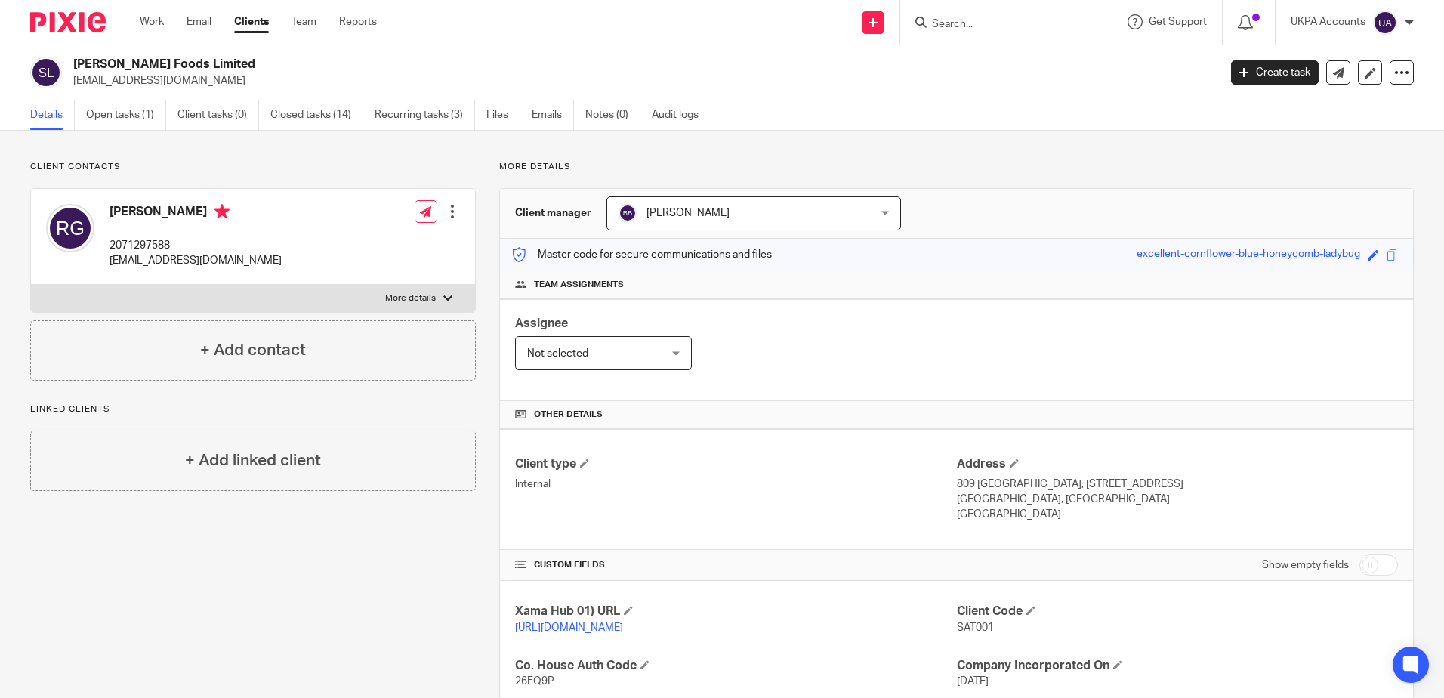
scroll to position [302, 0]
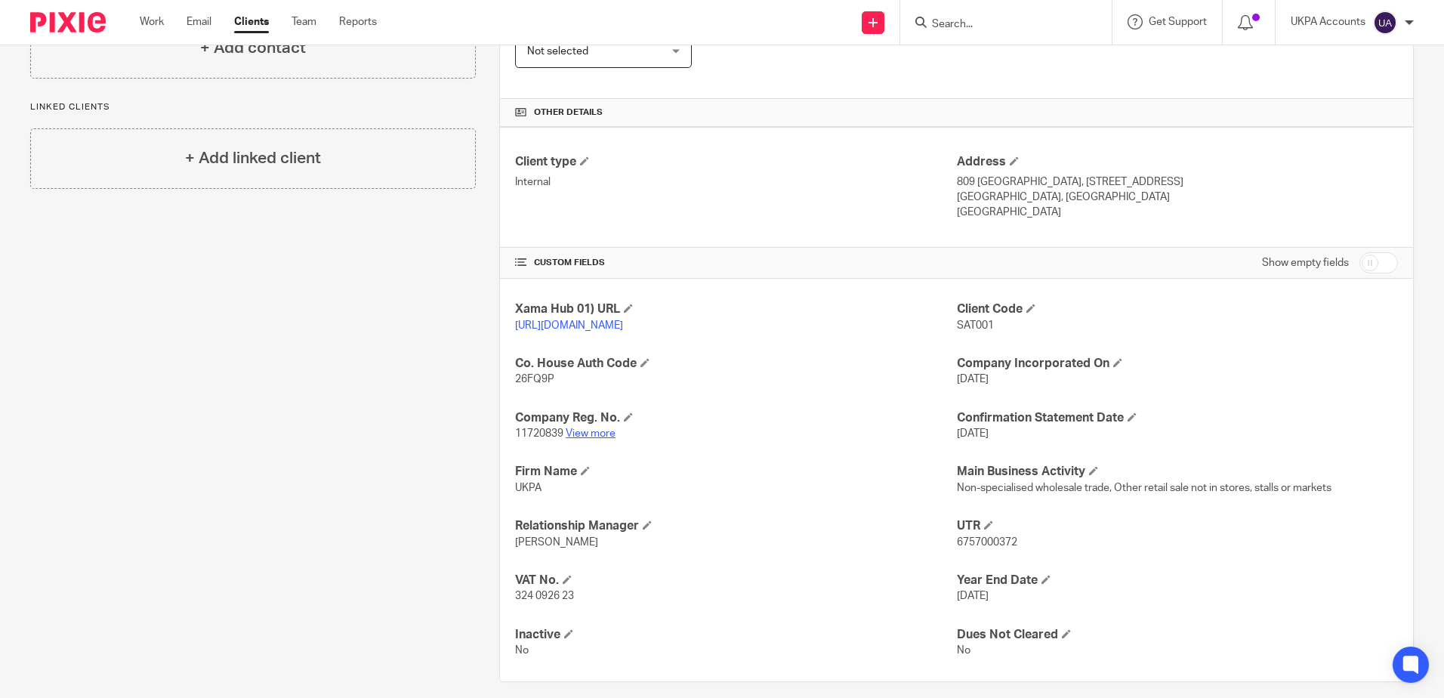
click at [575, 439] on link "View more" at bounding box center [591, 433] width 50 height 11
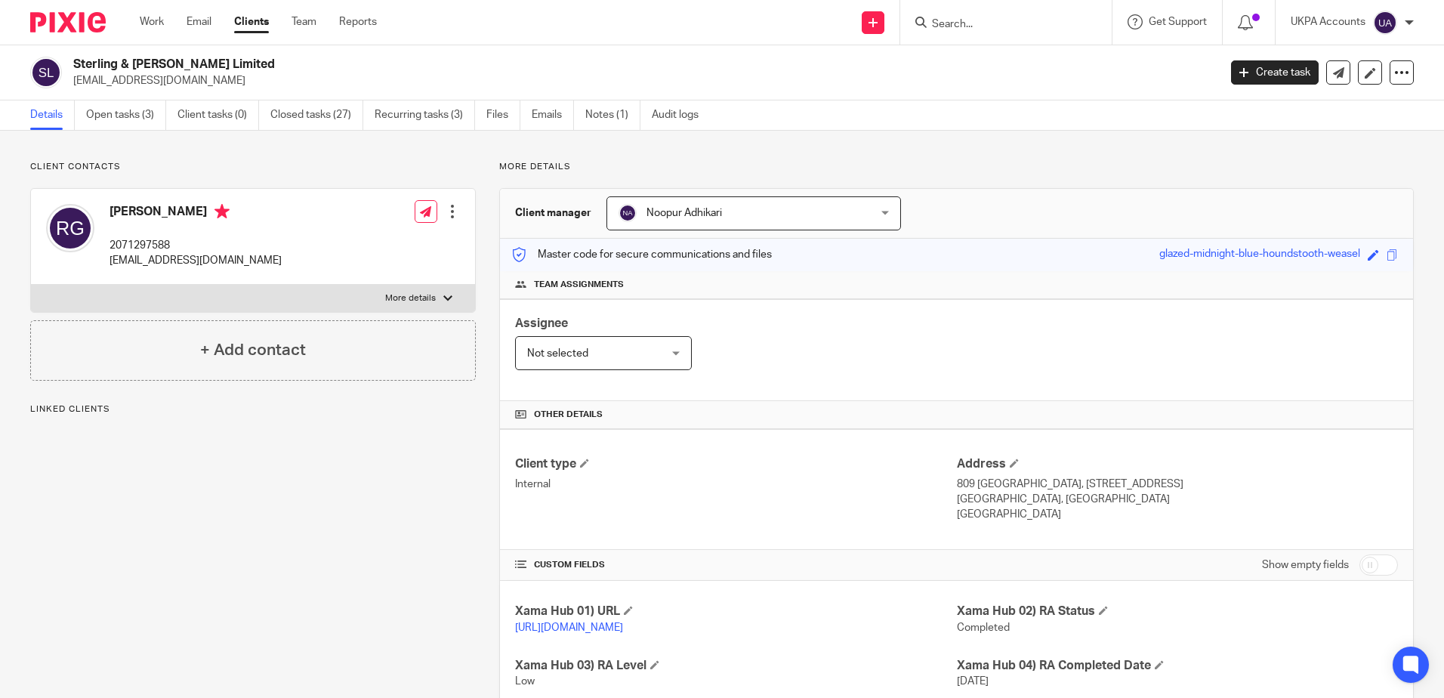
drag, startPoint x: 774, startPoint y: 142, endPoint x: 896, endPoint y: 359, distance: 249.2
click at [774, 142] on div "Client contacts [PERSON_NAME] 2071297588 [EMAIL_ADDRESS][DOMAIN_NAME] Edit cont…" at bounding box center [722, 654] width 1444 height 1046
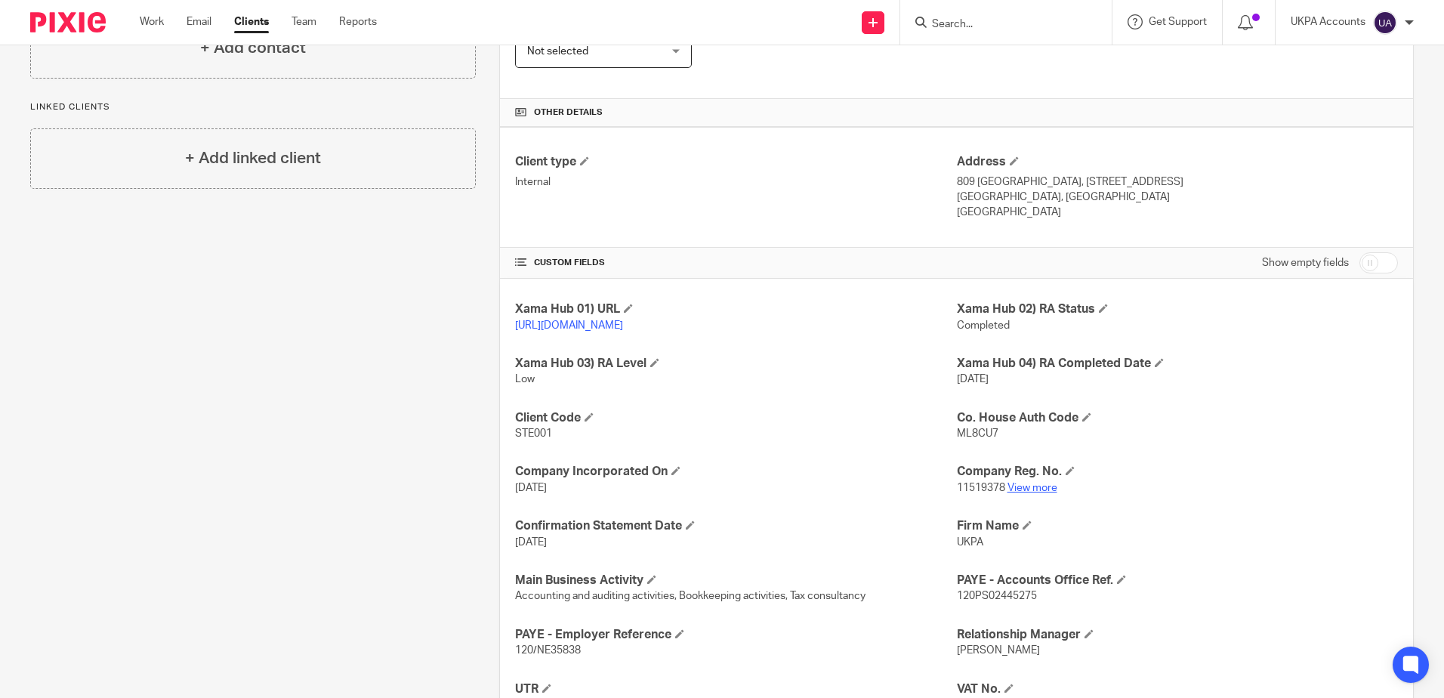
click at [1024, 493] on link "View more" at bounding box center [1032, 488] width 50 height 11
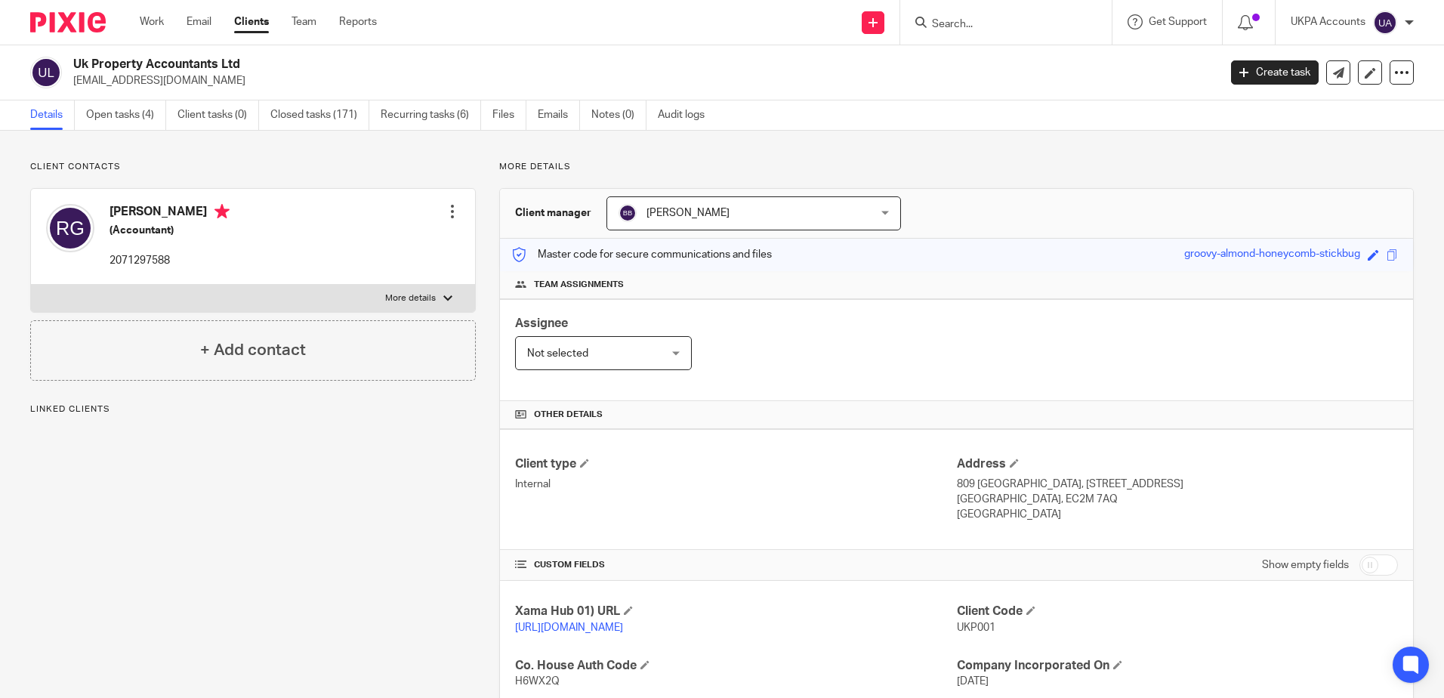
drag, startPoint x: 200, startPoint y: 454, endPoint x: 229, endPoint y: 485, distance: 42.2
click at [205, 453] on div "Client contacts [PERSON_NAME] (Accountant) 2071297588 Edit contact Create clien…" at bounding box center [241, 599] width 469 height 877
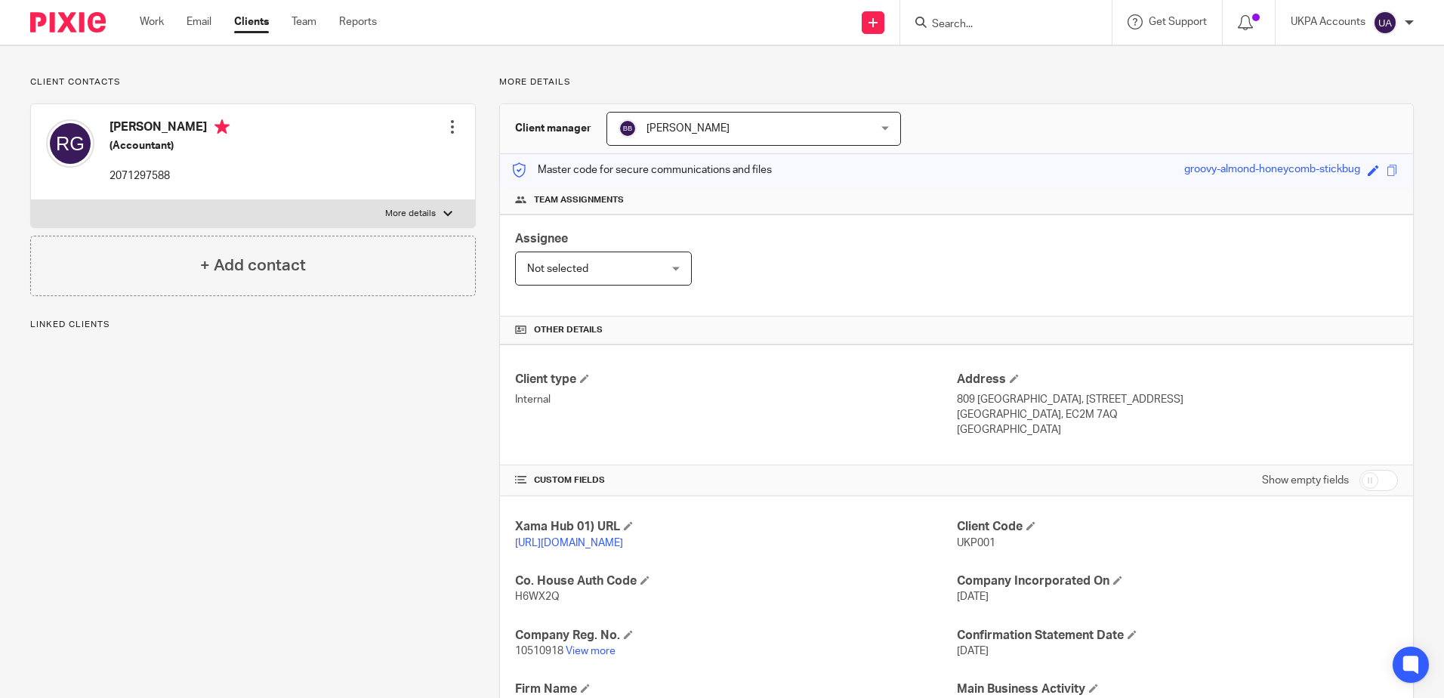
scroll to position [84, 0]
click at [578, 657] on link "View more" at bounding box center [591, 651] width 50 height 11
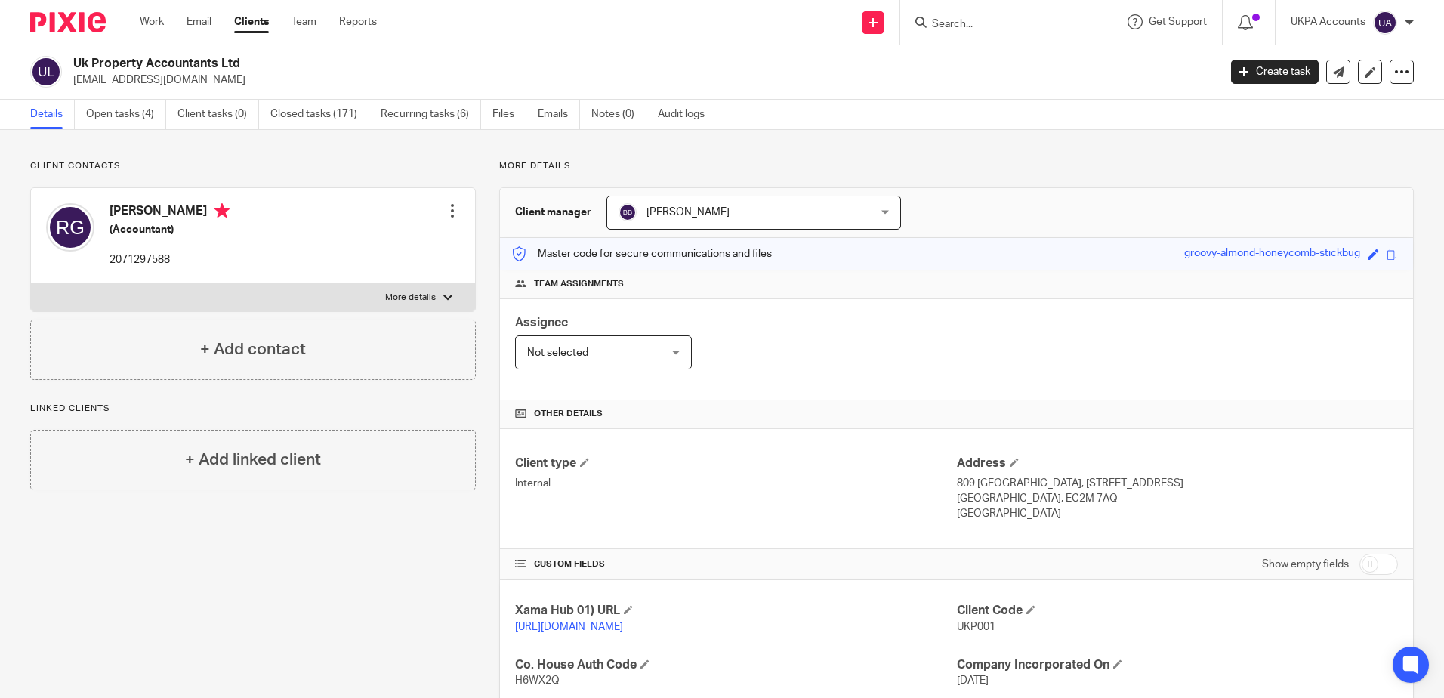
scroll to position [0, 0]
click at [1003, 26] on input "Search" at bounding box center [998, 25] width 136 height 14
paste input "UKPA Secretarial Services Limited"
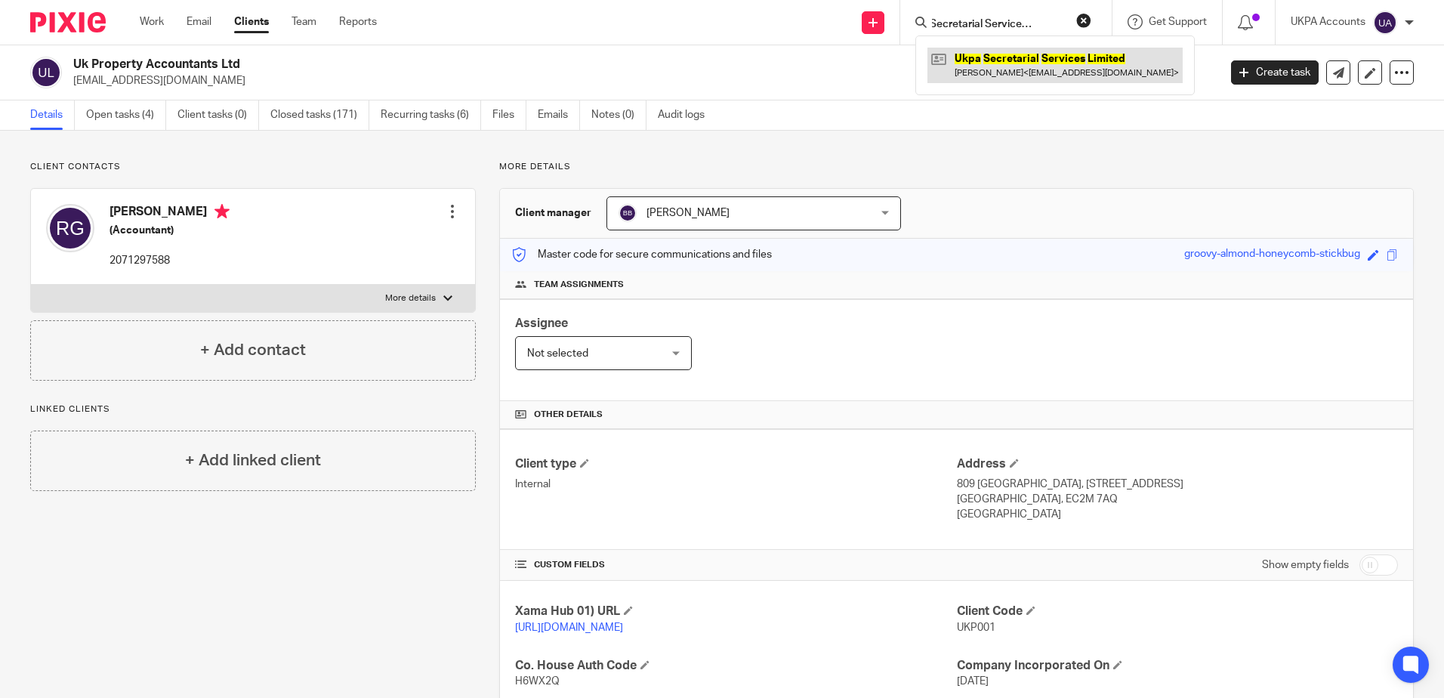
type input "UKPA Secretarial Services Limited"
click at [1072, 67] on link at bounding box center [1054, 65] width 255 height 35
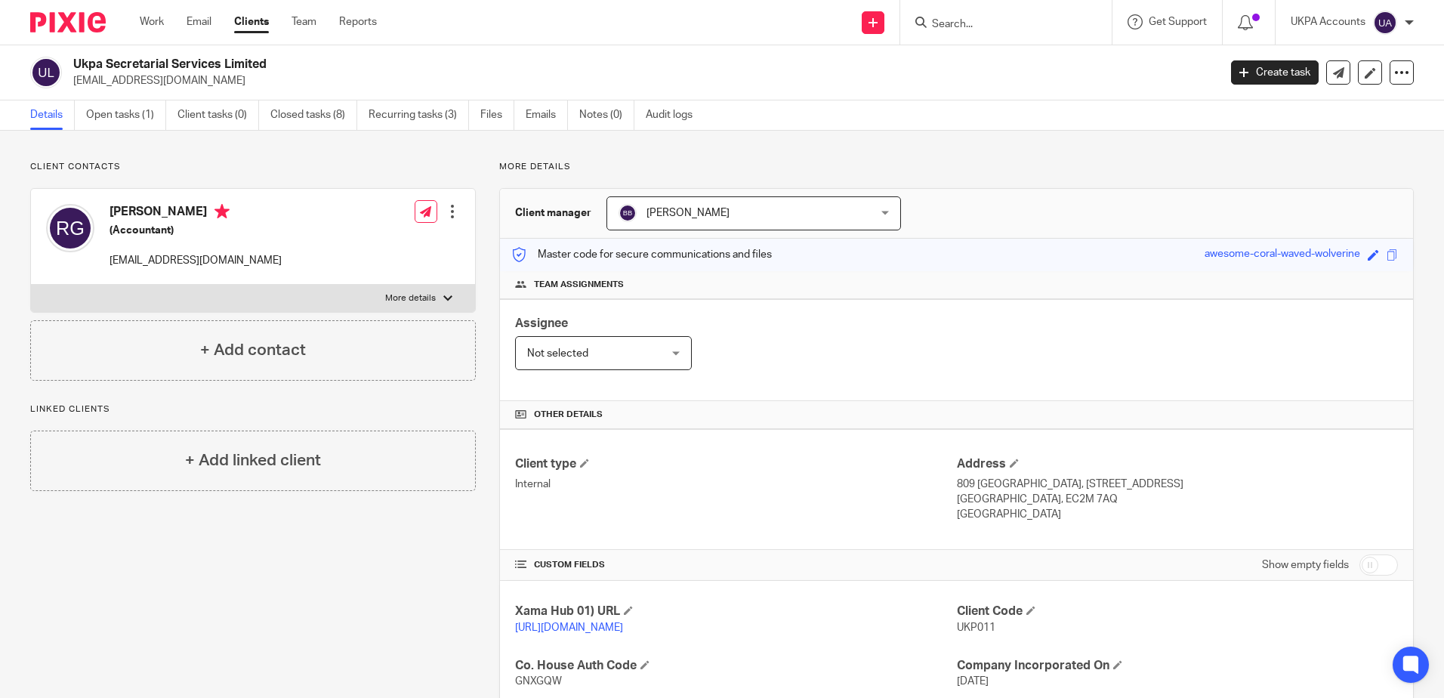
click at [330, 571] on div "Client contacts Raju Gajurel (Accountant) rajugajurel@aol.com Edit contact Crea…" at bounding box center [241, 572] width 469 height 823
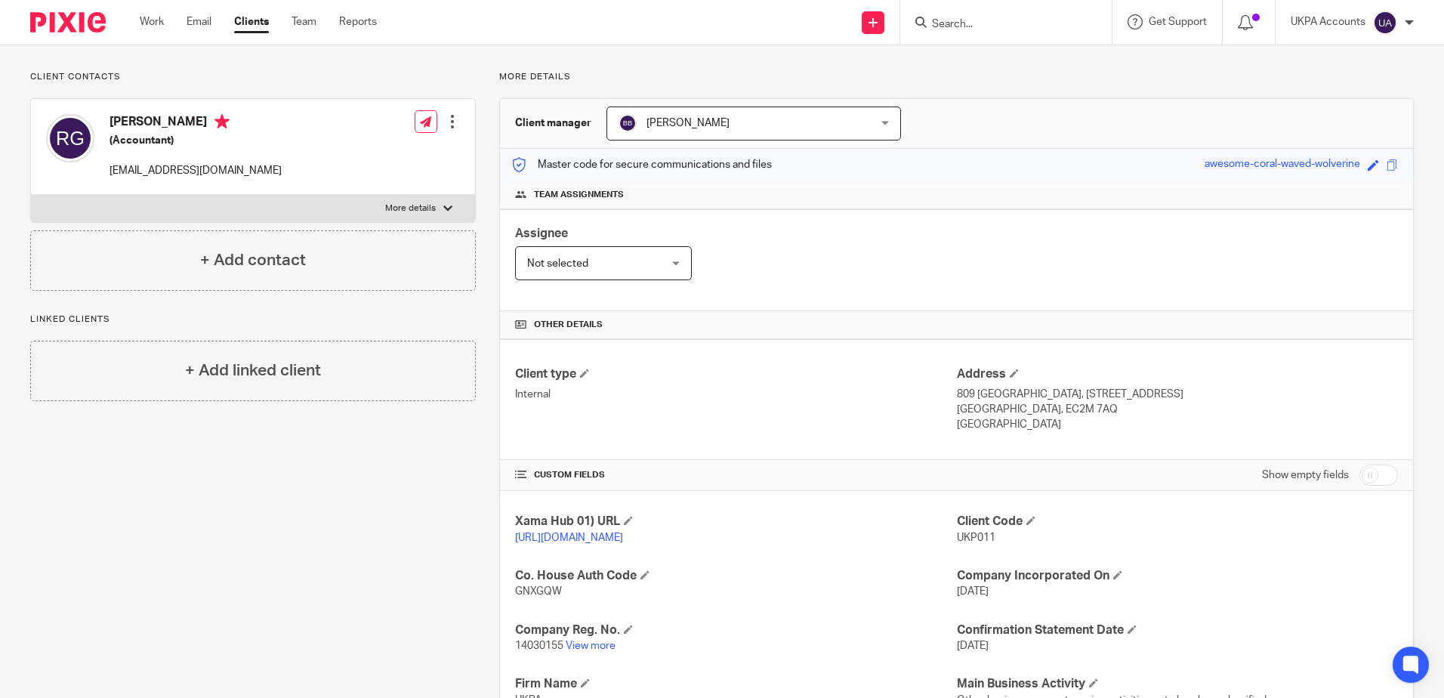
scroll to position [227, 0]
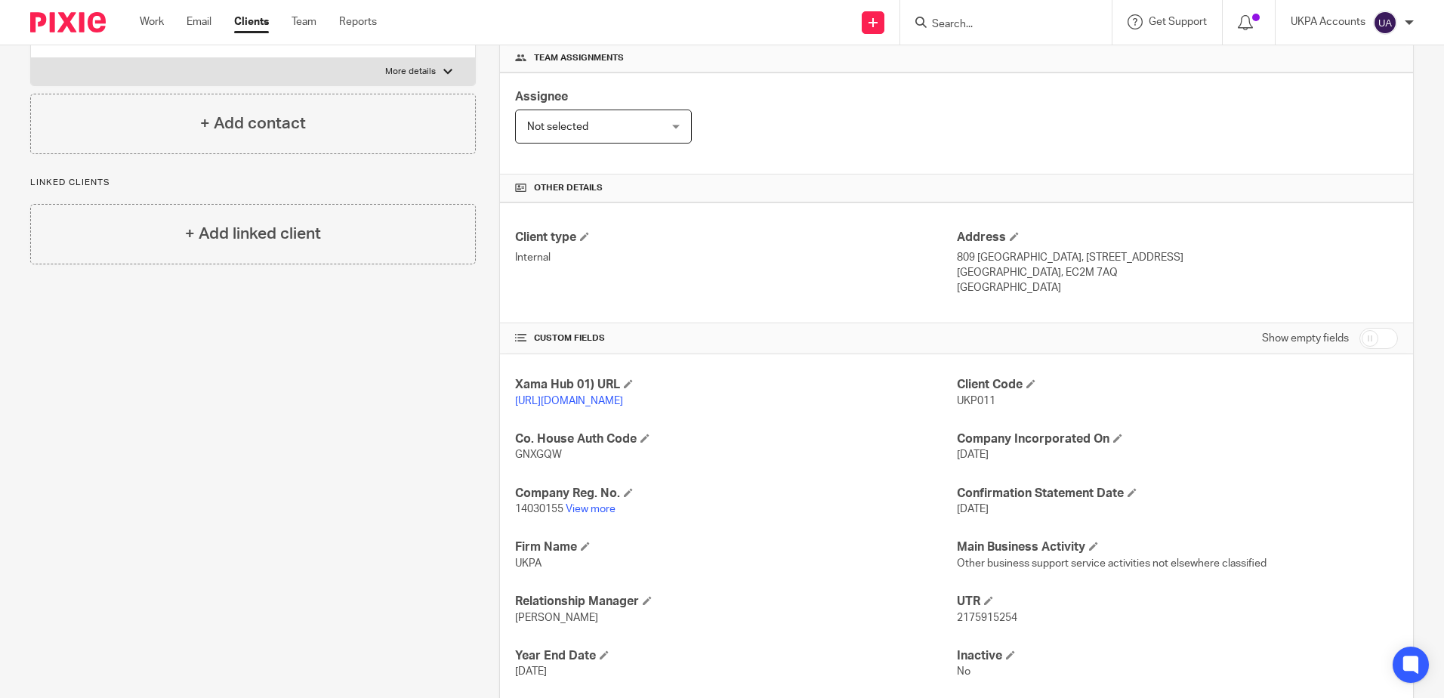
drag, startPoint x: 603, startPoint y: 519, endPoint x: 621, endPoint y: 468, distance: 54.0
click at [603, 514] on link "View more" at bounding box center [591, 509] width 50 height 11
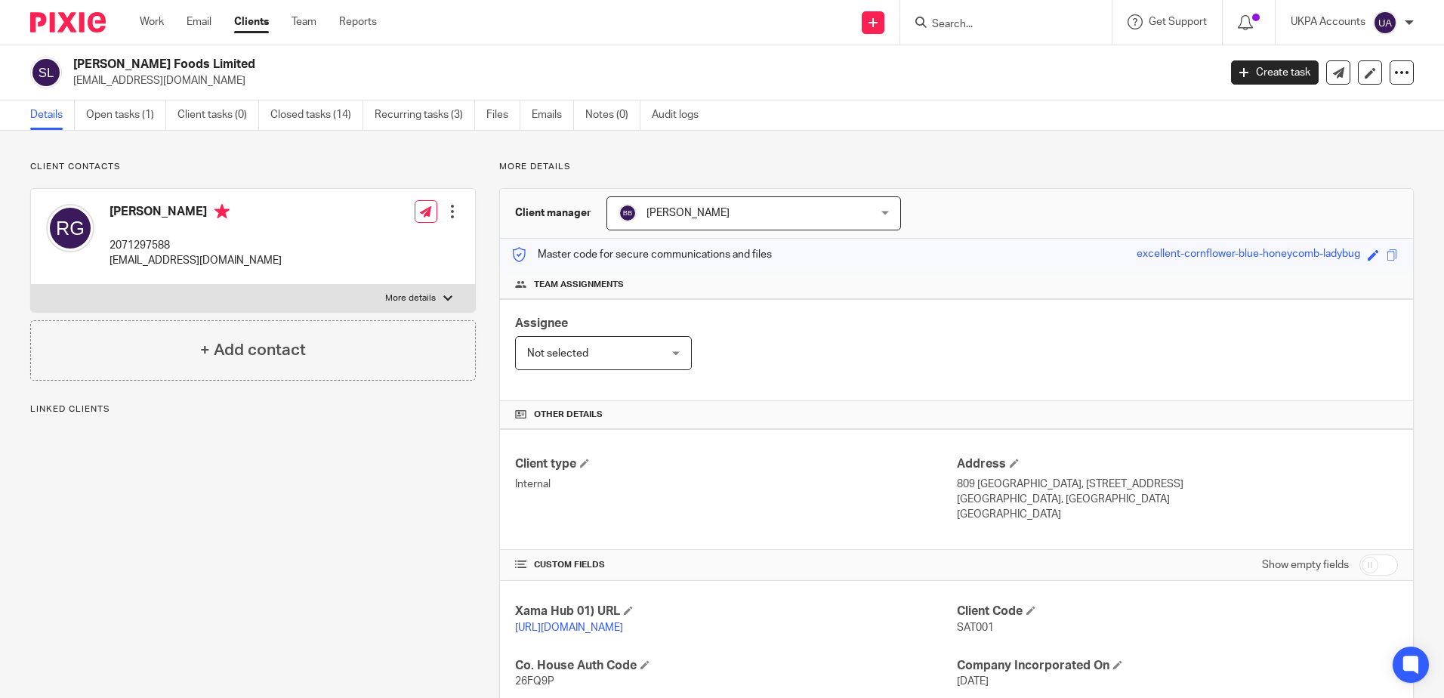
click at [1062, 172] on p "More details" at bounding box center [956, 167] width 914 height 12
click at [1056, 169] on p "More details" at bounding box center [956, 167] width 914 height 12
drag, startPoint x: 674, startPoint y: 167, endPoint x: 810, endPoint y: 162, distance: 136.0
click at [674, 167] on p "More details" at bounding box center [956, 167] width 914 height 12
click at [298, 588] on div "Client contacts [PERSON_NAME] 2071297588 [EMAIL_ADDRESS][DOMAIN_NAME] Edit cont…" at bounding box center [241, 572] width 469 height 823
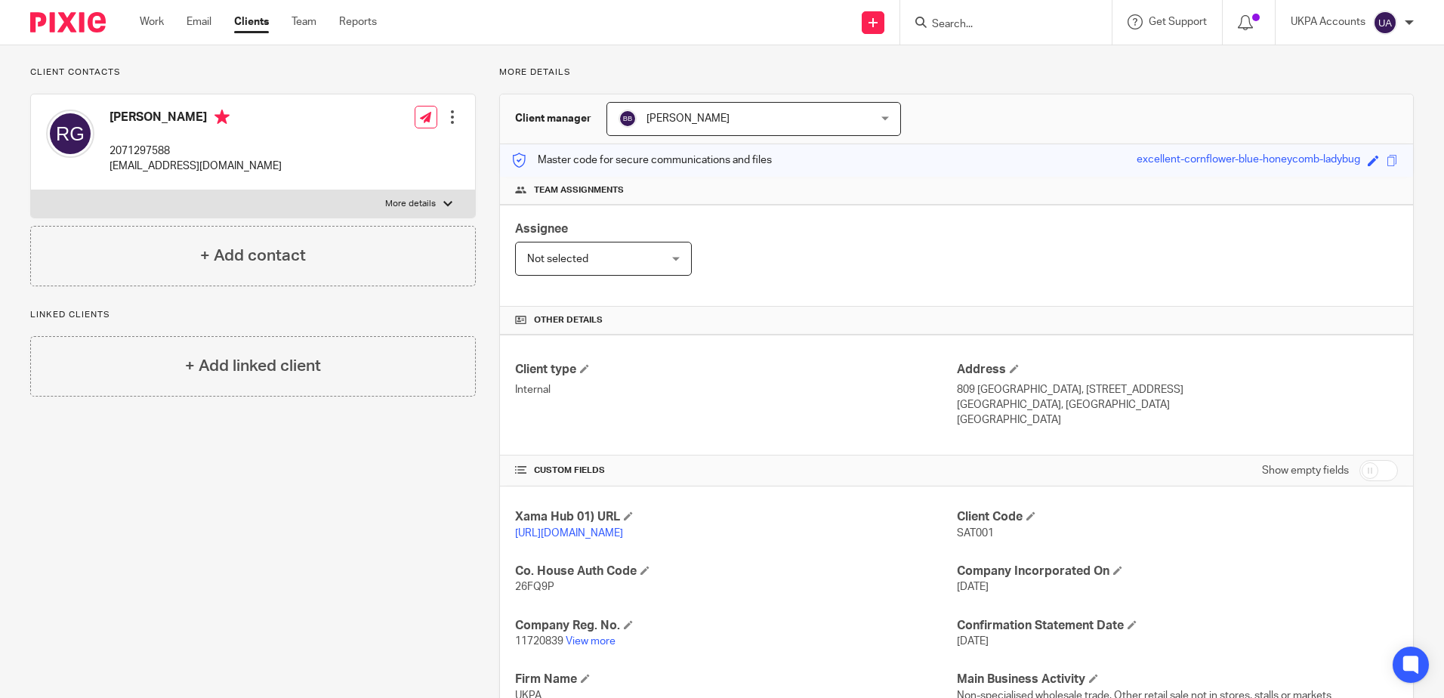
scroll to position [227, 0]
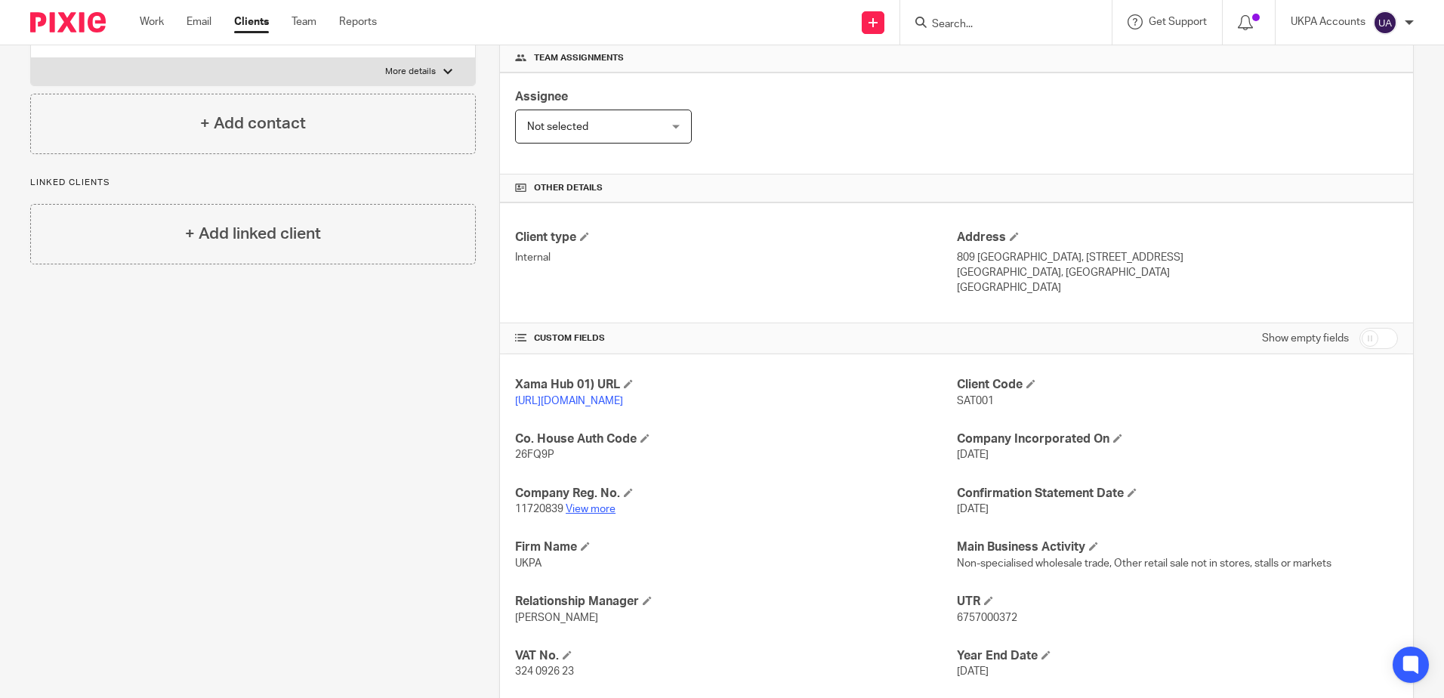
click at [598, 514] on link "View more" at bounding box center [591, 509] width 50 height 11
click at [224, 518] on div "Client contacts [PERSON_NAME] 2071297588 [EMAIL_ADDRESS][DOMAIN_NAME] Edit cont…" at bounding box center [241, 345] width 469 height 823
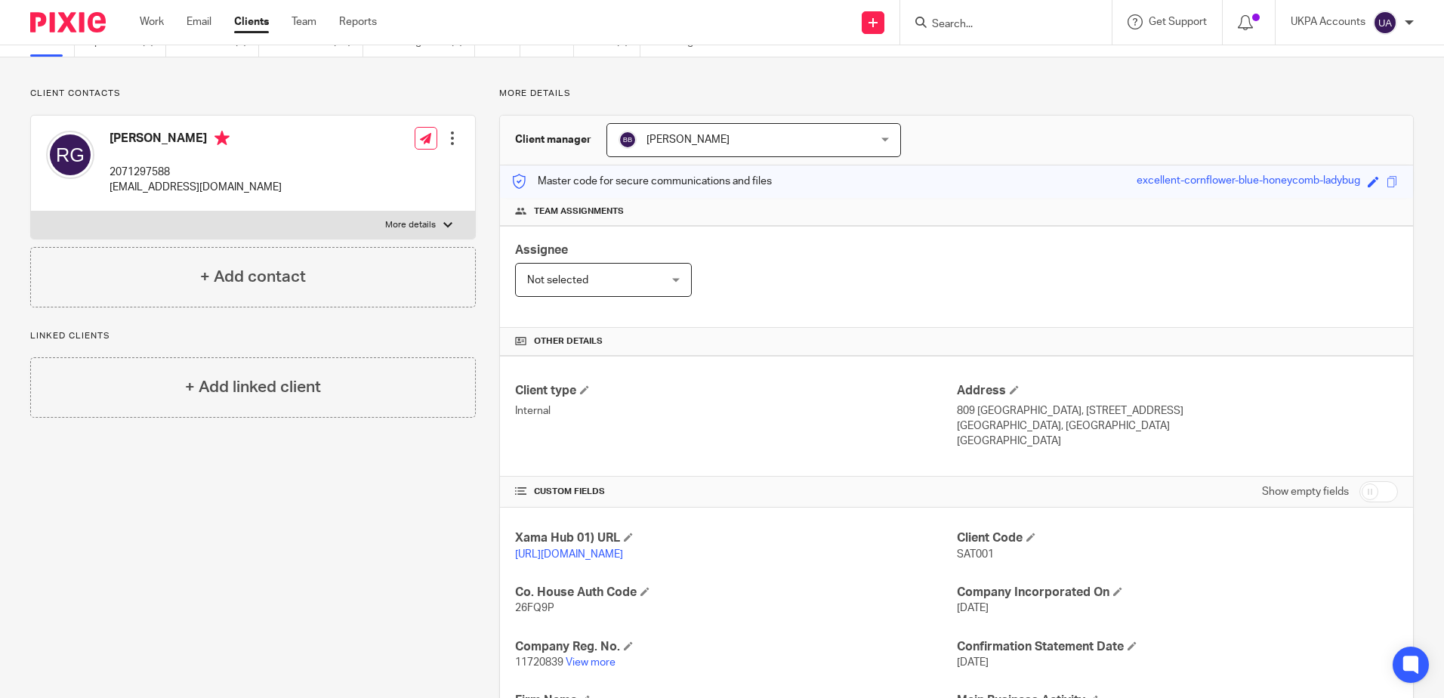
scroll to position [0, 0]
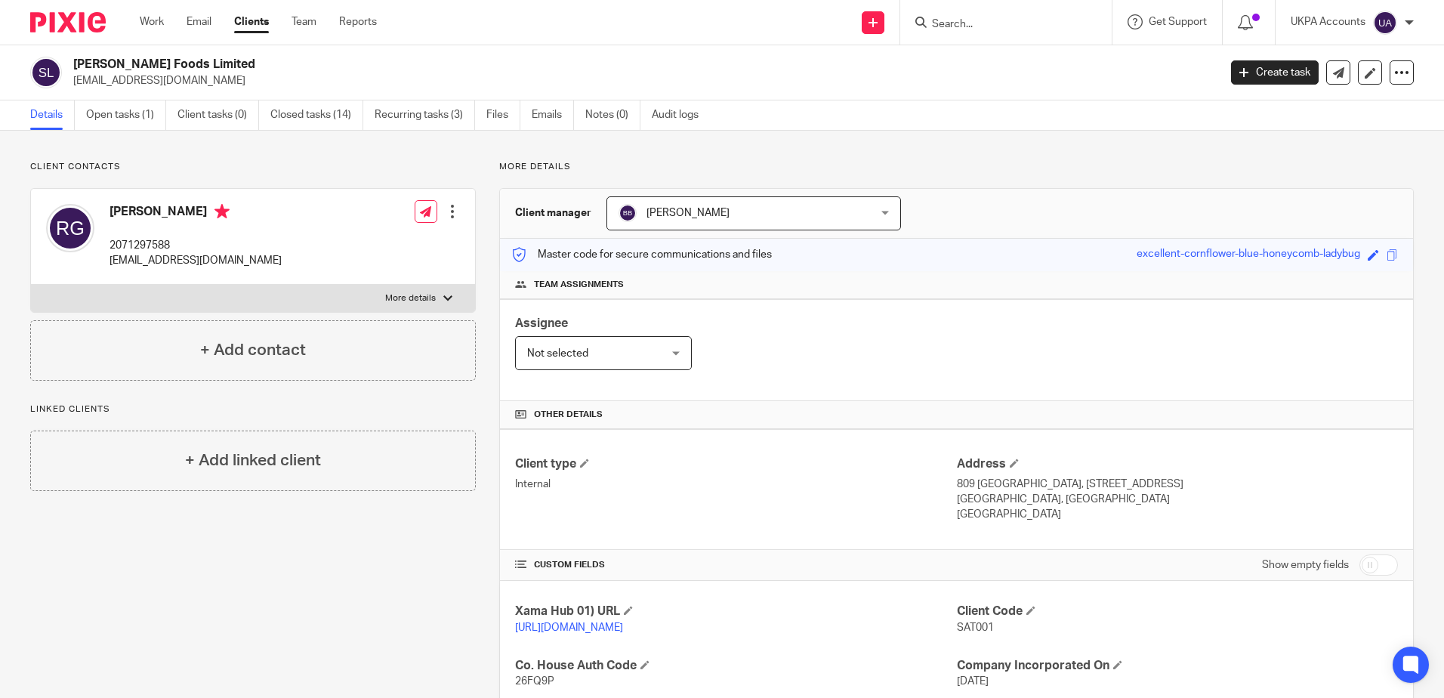
click at [1051, 24] on input "Search" at bounding box center [998, 25] width 136 height 14
click at [922, 14] on div at bounding box center [1003, 22] width 176 height 19
click at [1036, 25] on input "Search" at bounding box center [998, 25] width 136 height 14
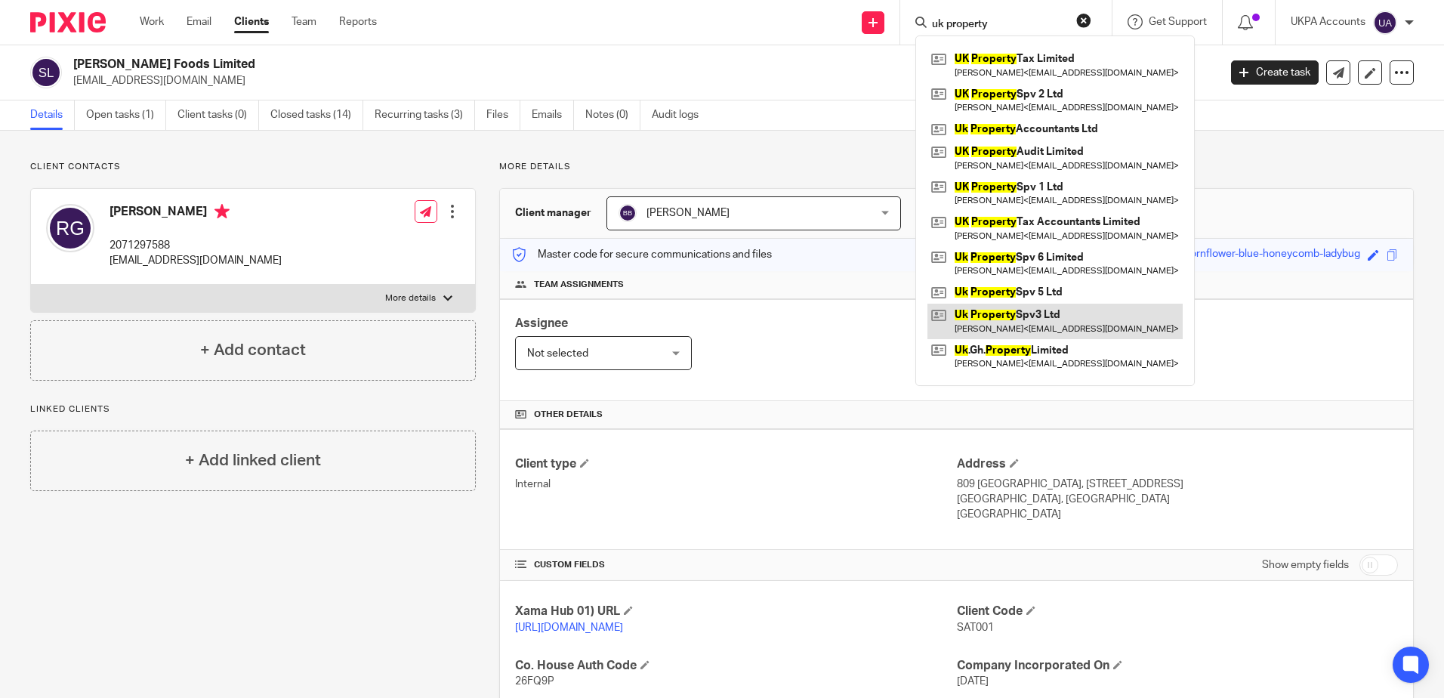
type input "uk property"
click at [1026, 315] on link at bounding box center [1054, 321] width 255 height 35
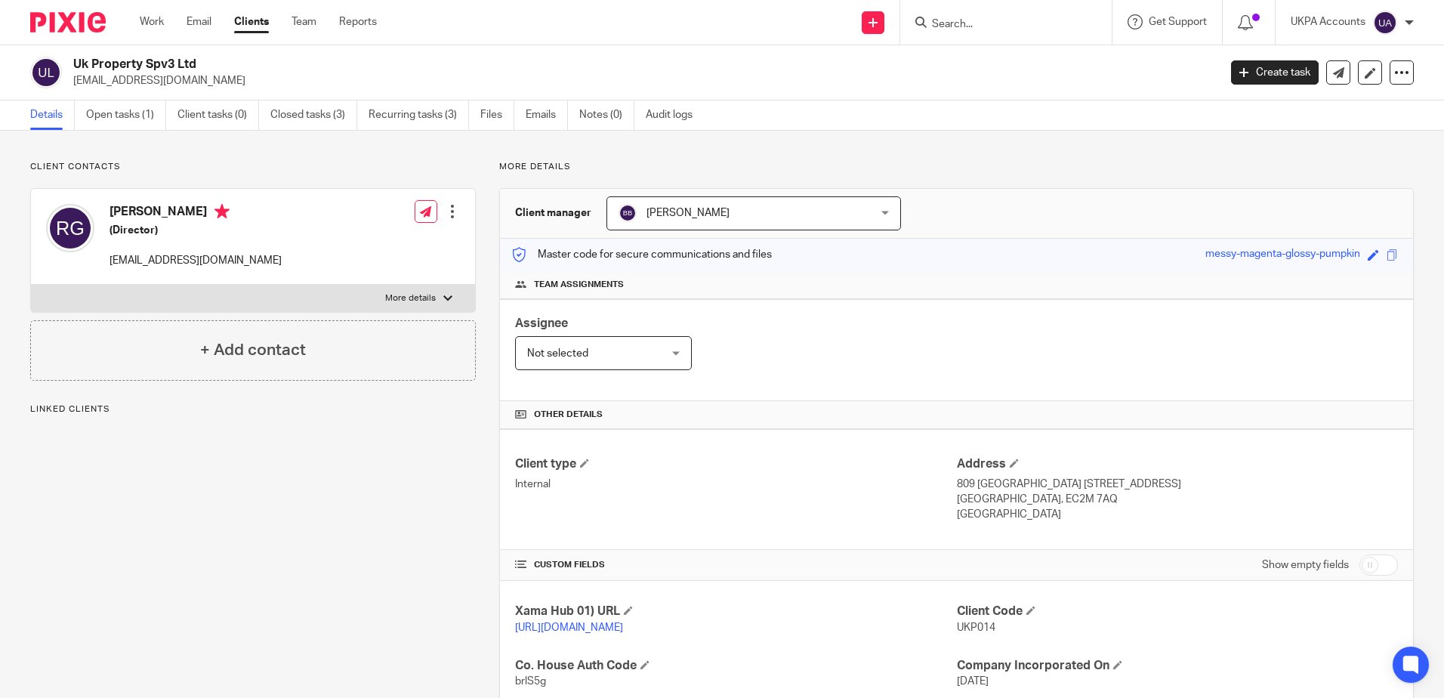
drag, startPoint x: 247, startPoint y: 527, endPoint x: 264, endPoint y: 559, distance: 35.8
click at [248, 527] on div "Client contacts [PERSON_NAME] (Director) [EMAIL_ADDRESS][DOMAIN_NAME] Edit cont…" at bounding box center [241, 518] width 469 height 714
click at [121, 107] on link "Open tasks (1)" at bounding box center [126, 114] width 80 height 29
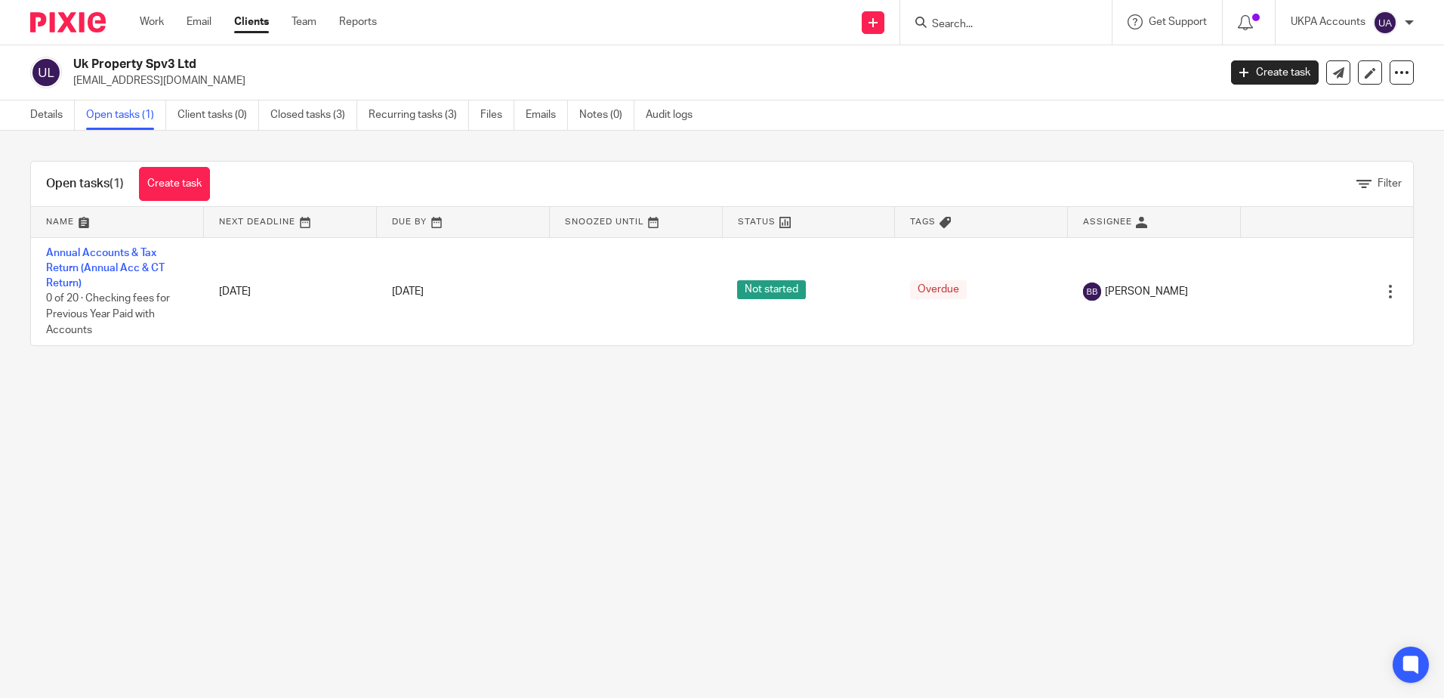
drag, startPoint x: 581, startPoint y: 473, endPoint x: 429, endPoint y: 442, distance: 155.8
click at [579, 473] on main "Uk Property Spv3 Ltd rajugajurel@aol.com Create task Update from Companies Hous…" at bounding box center [722, 349] width 1444 height 698
click at [54, 118] on link "Details" at bounding box center [52, 114] width 45 height 29
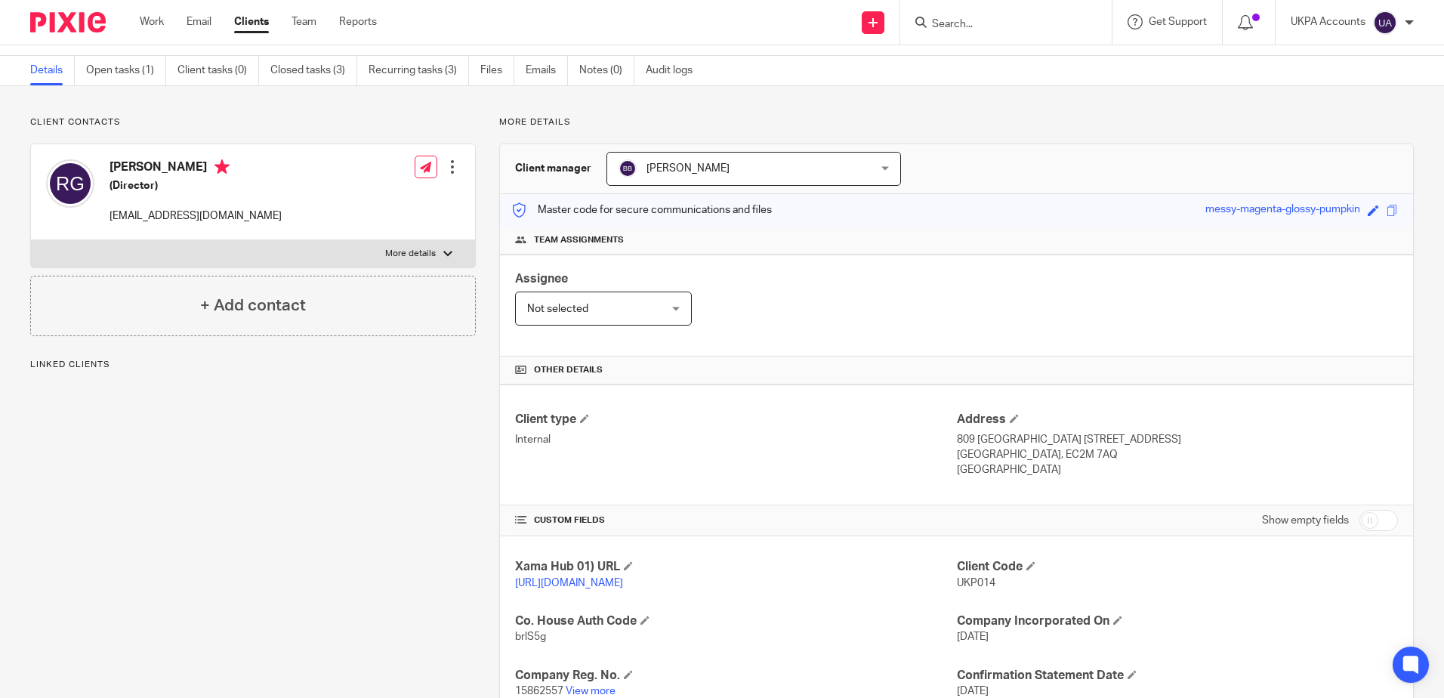
scroll to position [223, 0]
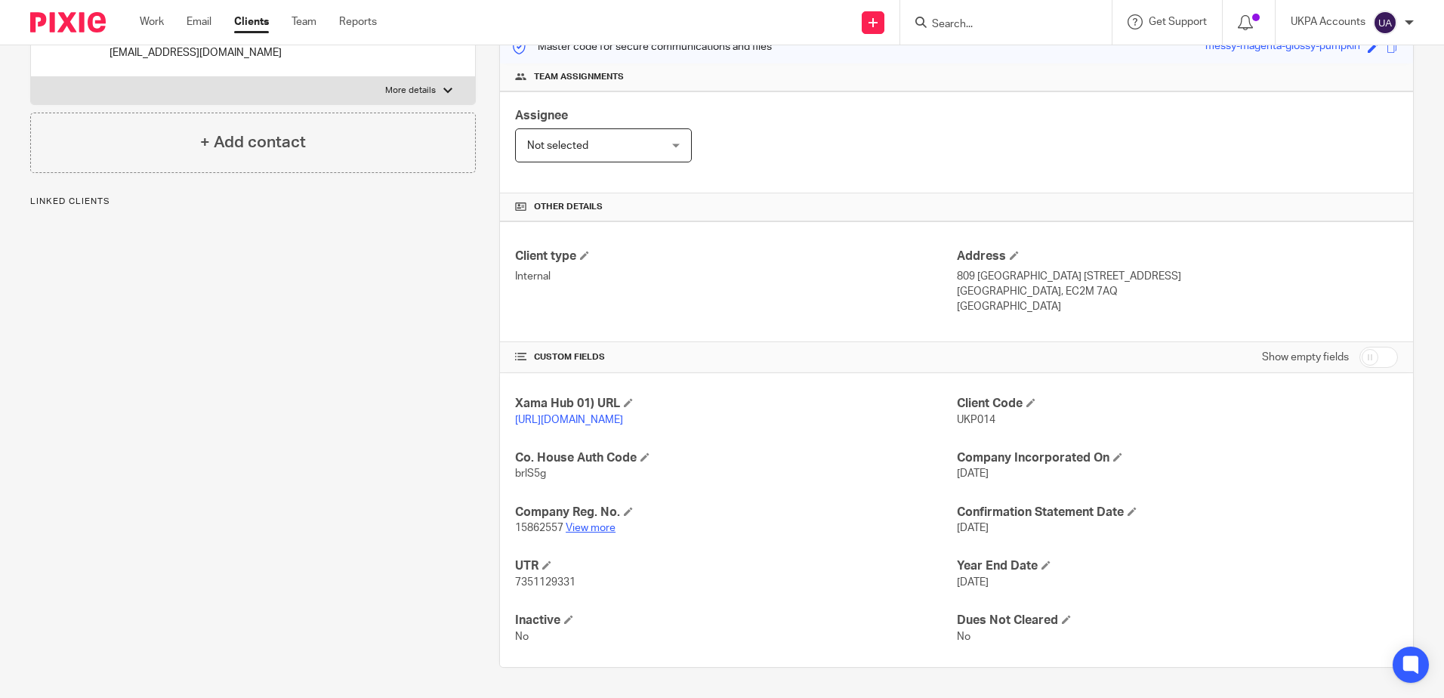
click at [598, 527] on link "View more" at bounding box center [591, 528] width 50 height 11
click at [212, 547] on div "Client contacts [PERSON_NAME] (Director) [EMAIL_ADDRESS][DOMAIN_NAME] Edit cont…" at bounding box center [241, 310] width 469 height 714
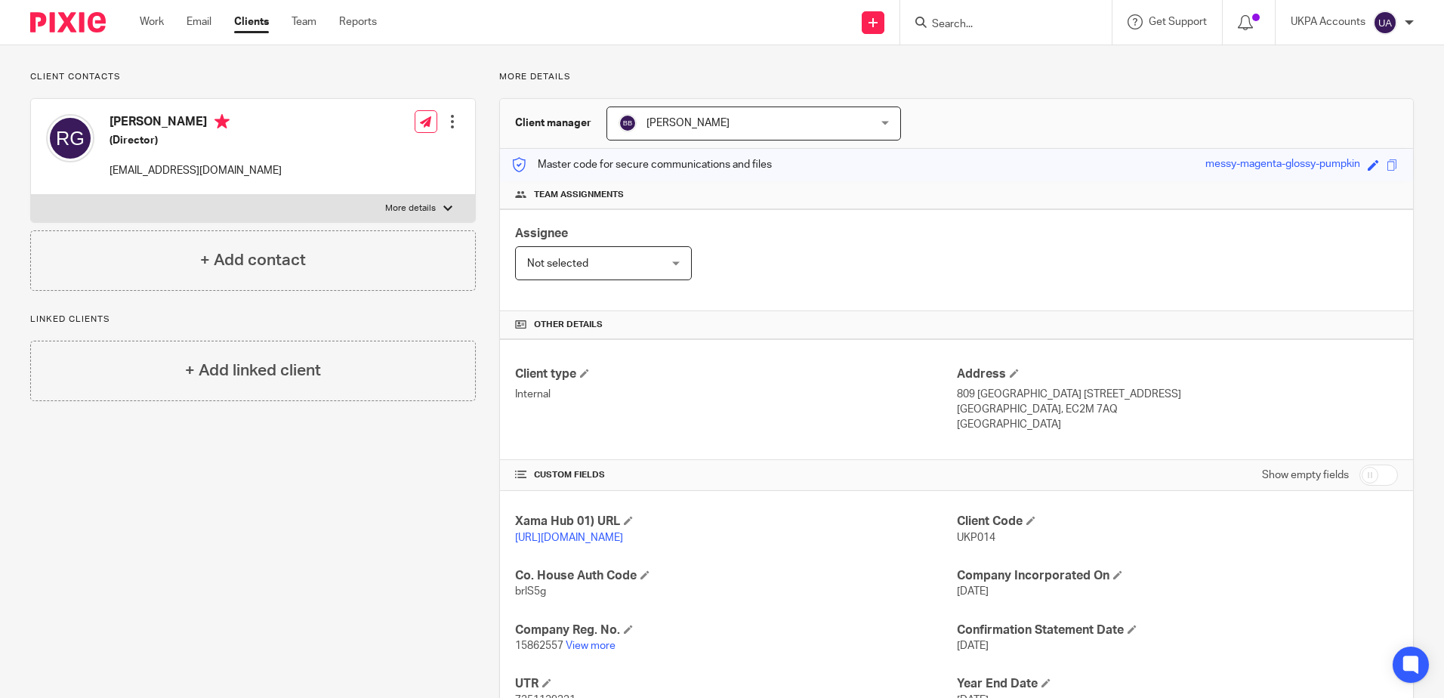
scroll to position [0, 0]
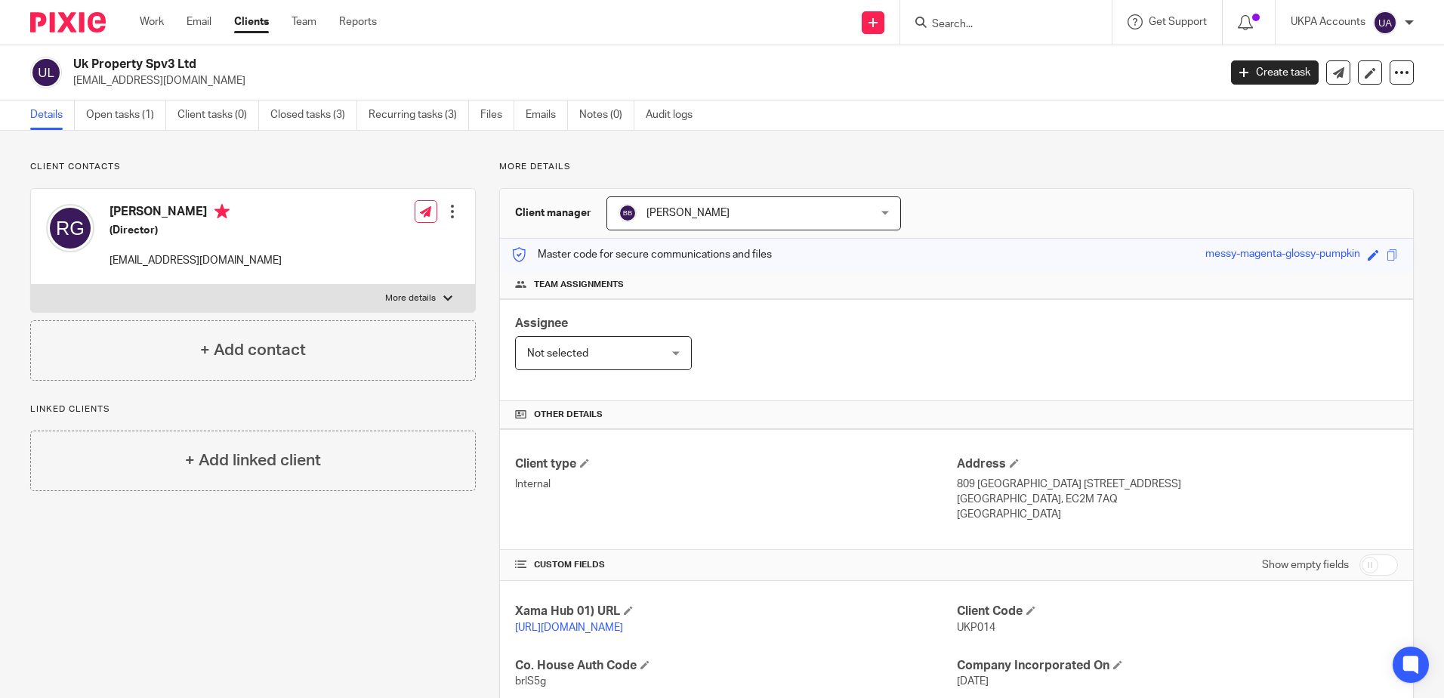
click at [267, 550] on div "Client contacts [PERSON_NAME] (Director) [EMAIL_ADDRESS][DOMAIN_NAME] Edit cont…" at bounding box center [241, 518] width 469 height 714
click at [150, 28] on link "Work" at bounding box center [152, 21] width 24 height 15
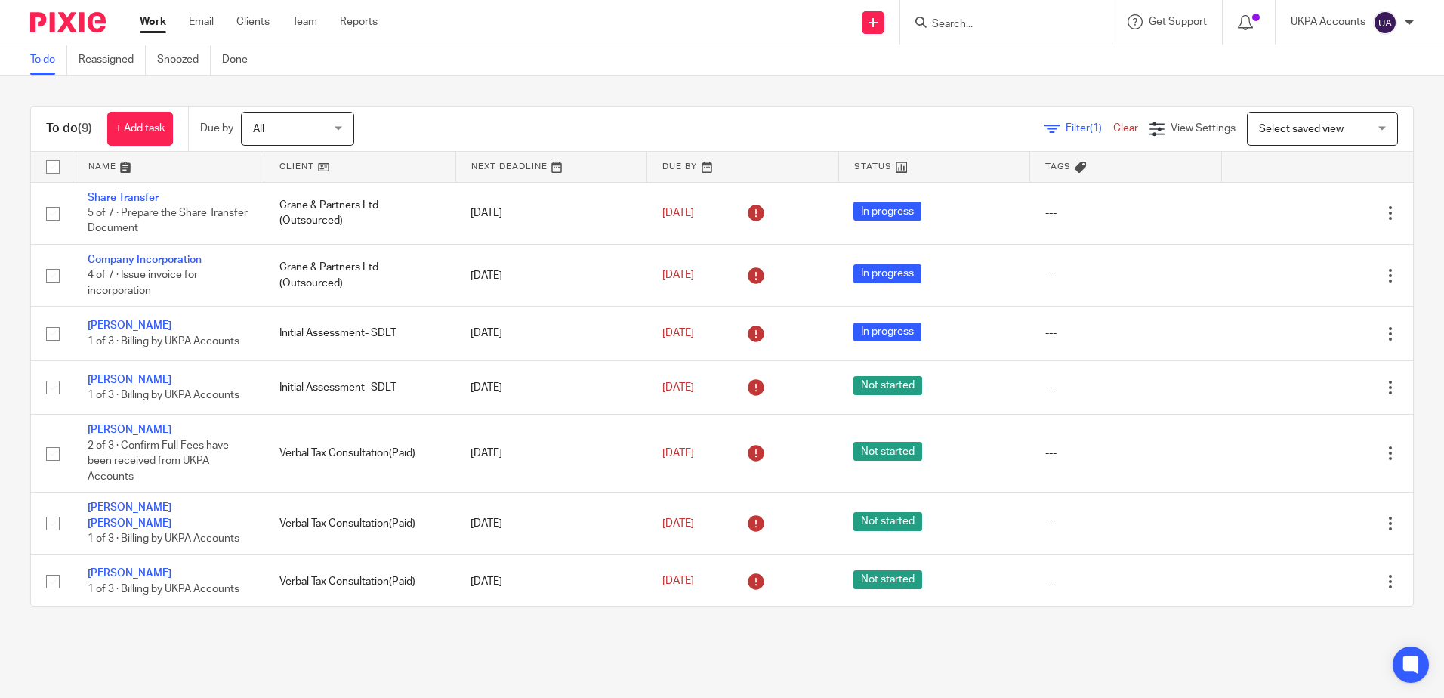
click at [155, 14] on div "Work Email Clients Team Reports Work Email Clients Team Reports Settings" at bounding box center [263, 22] width 276 height 45
click at [184, 63] on link "Snoozed" at bounding box center [184, 59] width 54 height 29
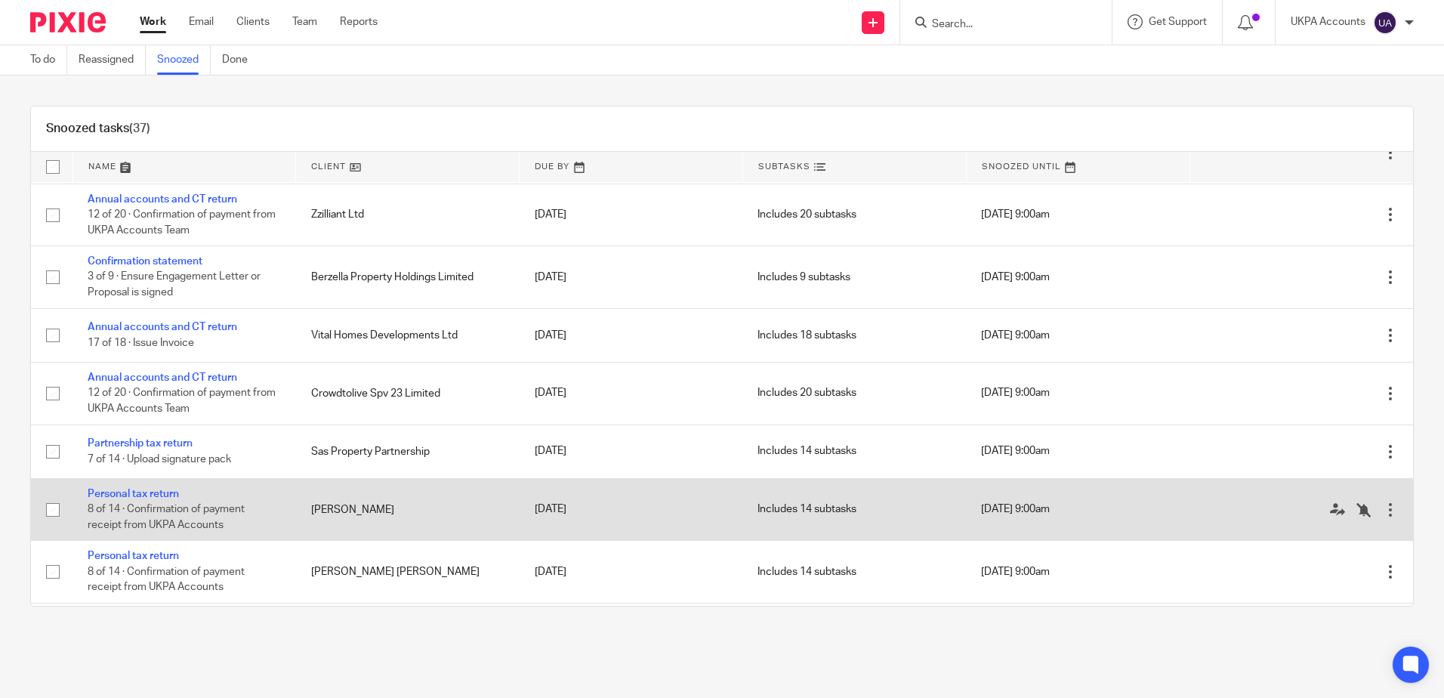
scroll to position [1724, 0]
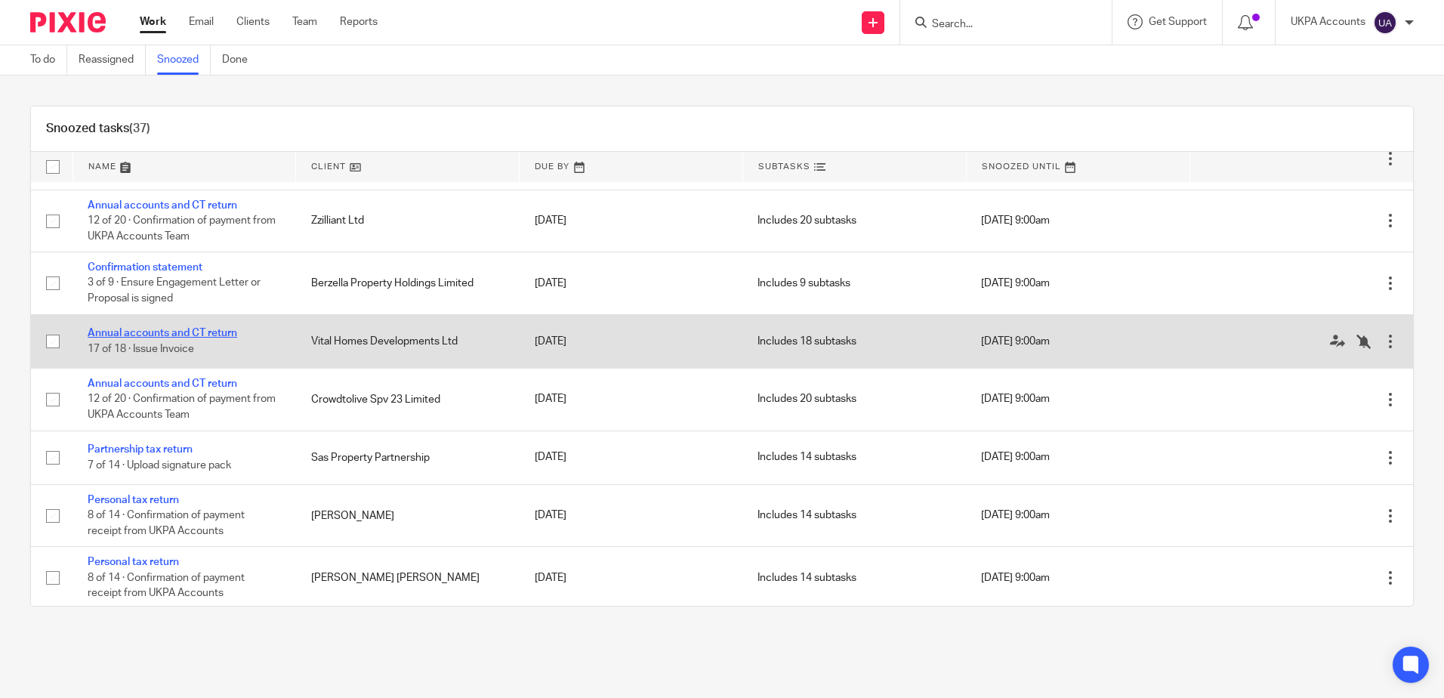
click at [197, 338] on link "Annual accounts and CT return" at bounding box center [163, 333] width 150 height 11
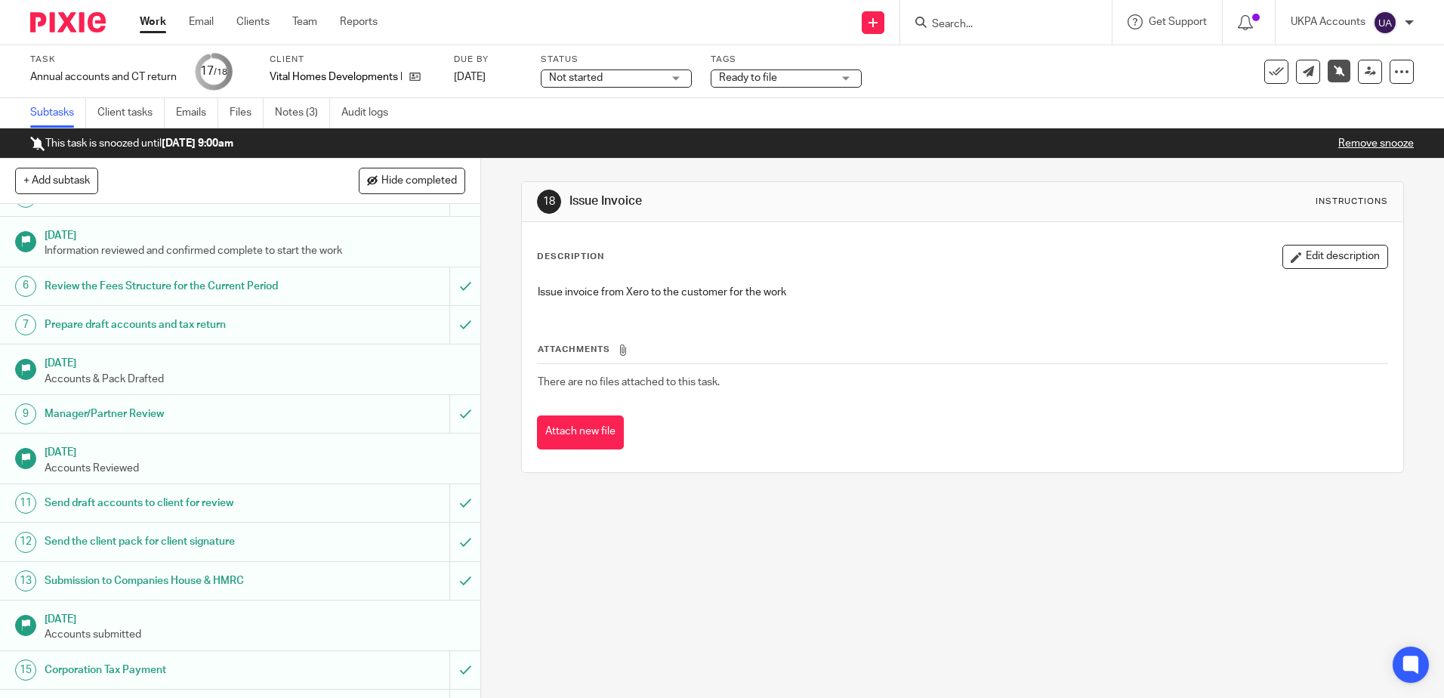
scroll to position [262, 0]
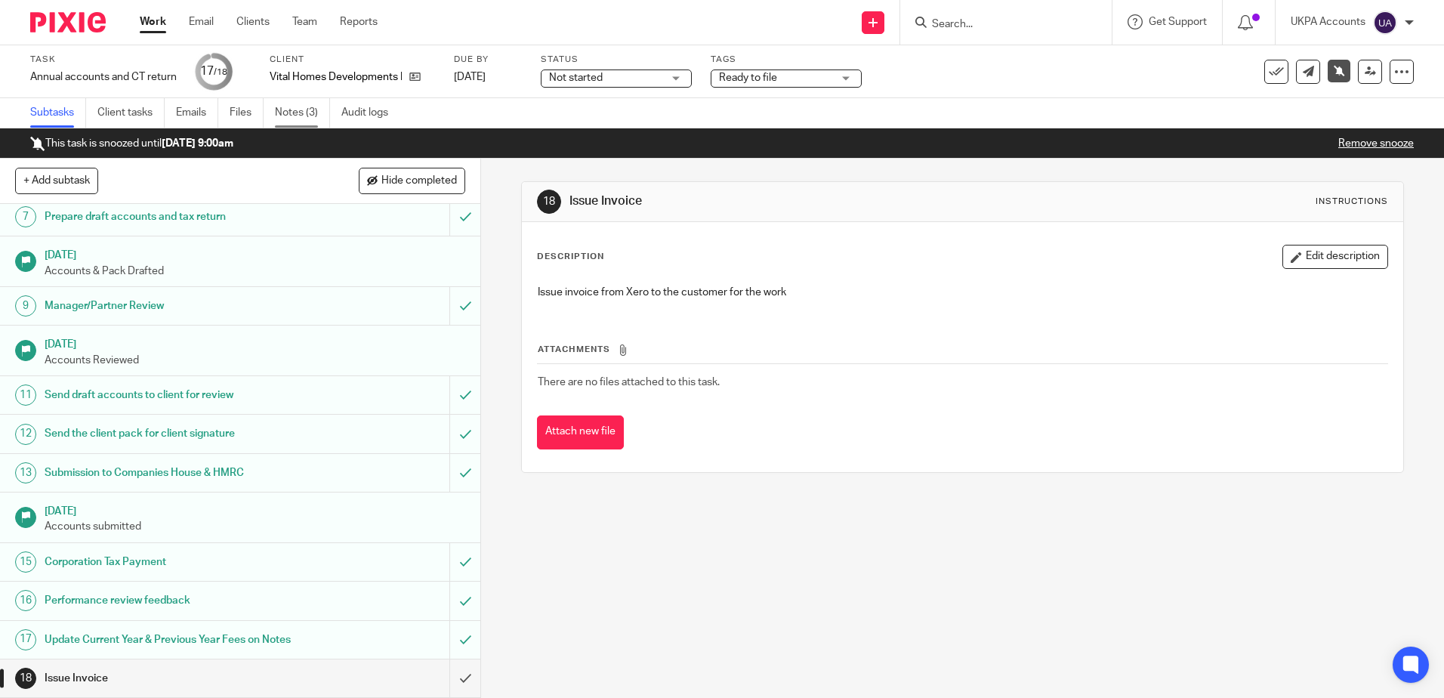
click at [292, 108] on link "Notes (3)" at bounding box center [302, 112] width 55 height 29
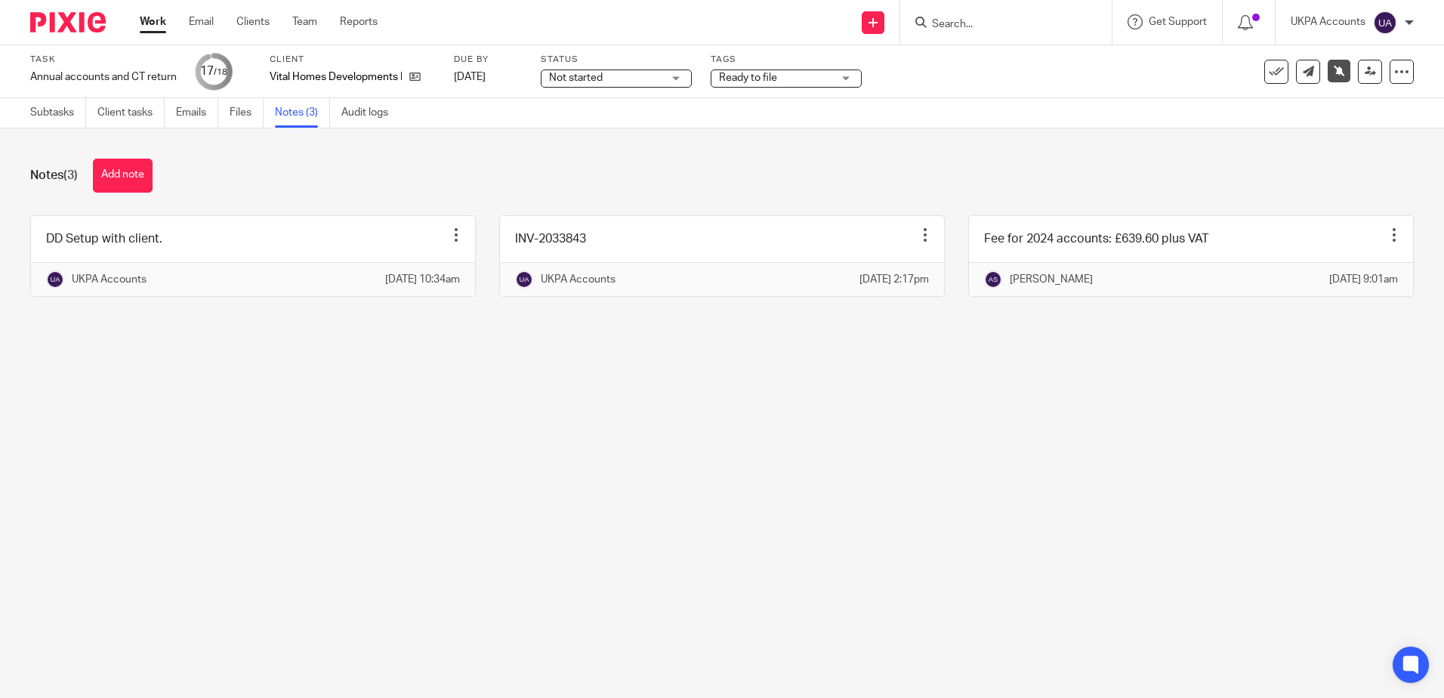
click at [624, 513] on main "Task Annual accounts and CT return Save Annual accounts and CT return 17 /18 Cl…" at bounding box center [722, 349] width 1444 height 698
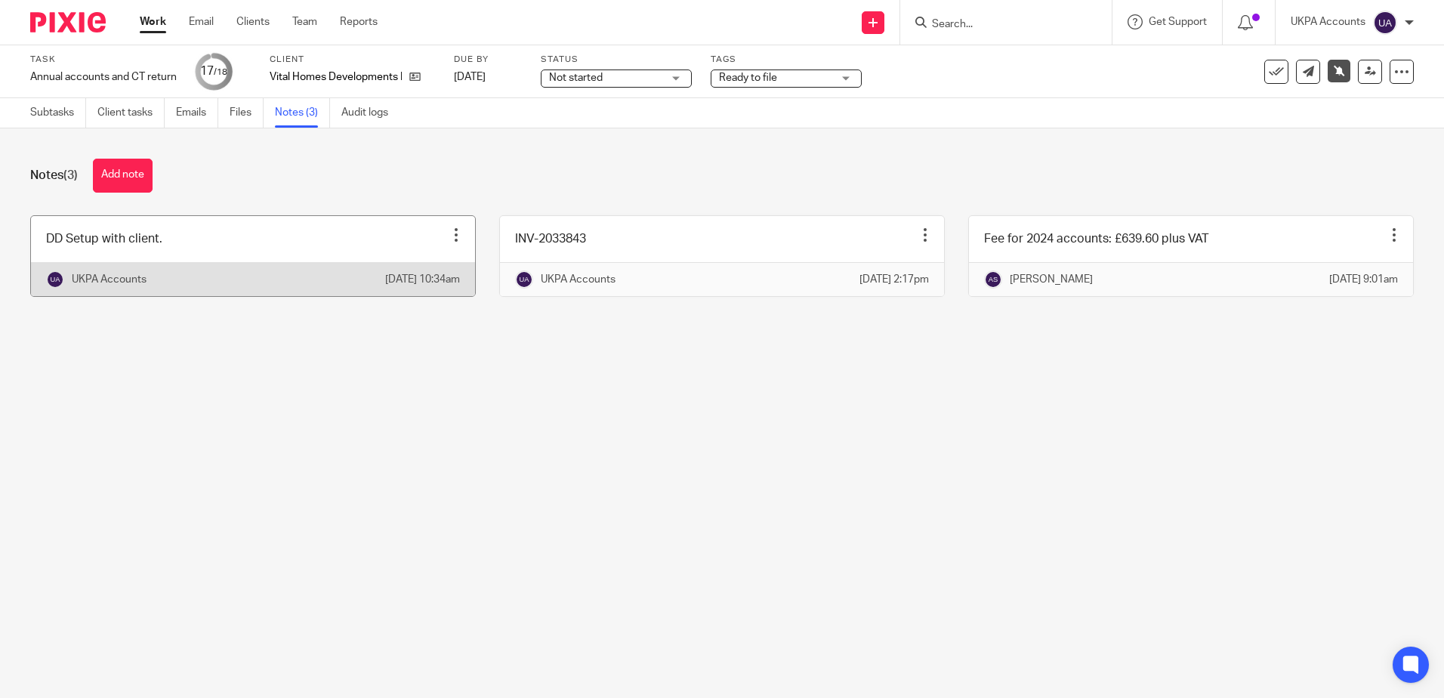
click at [449, 239] on div at bounding box center [456, 234] width 15 height 15
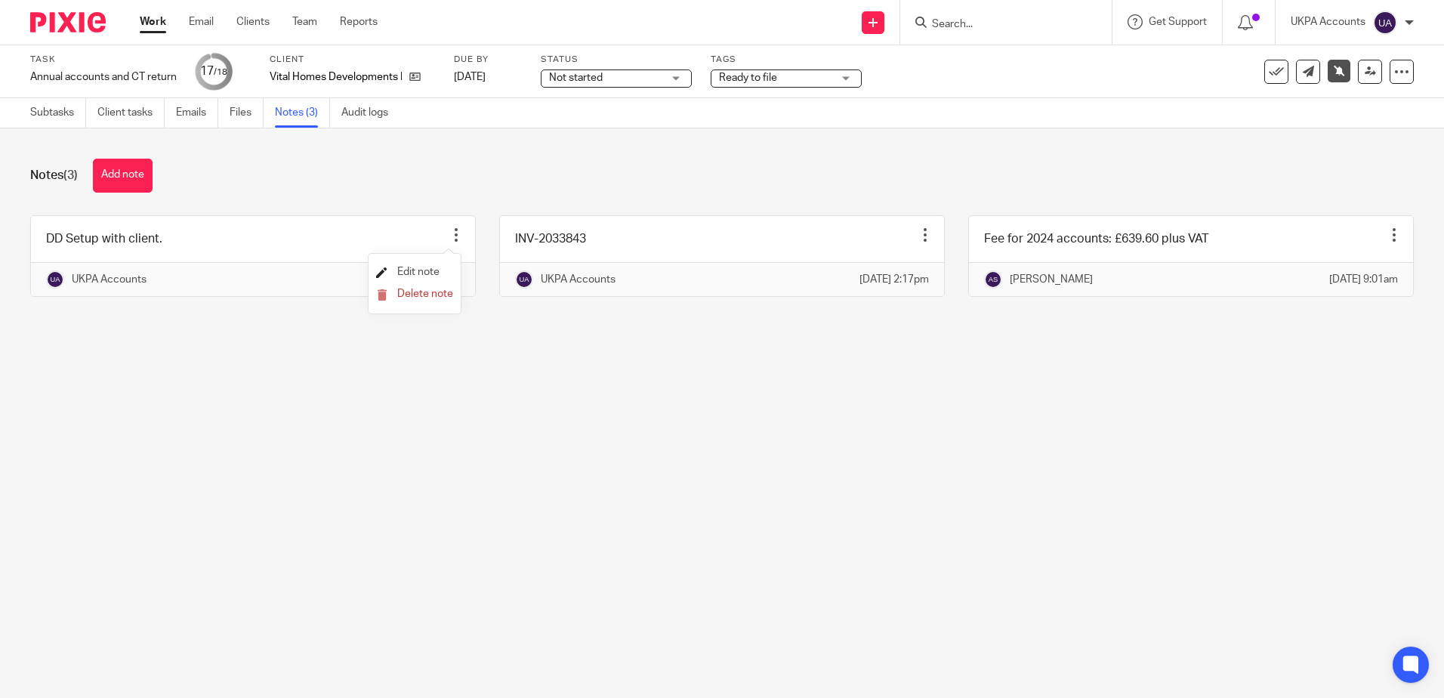
click at [412, 270] on span "Edit note" at bounding box center [418, 272] width 42 height 11
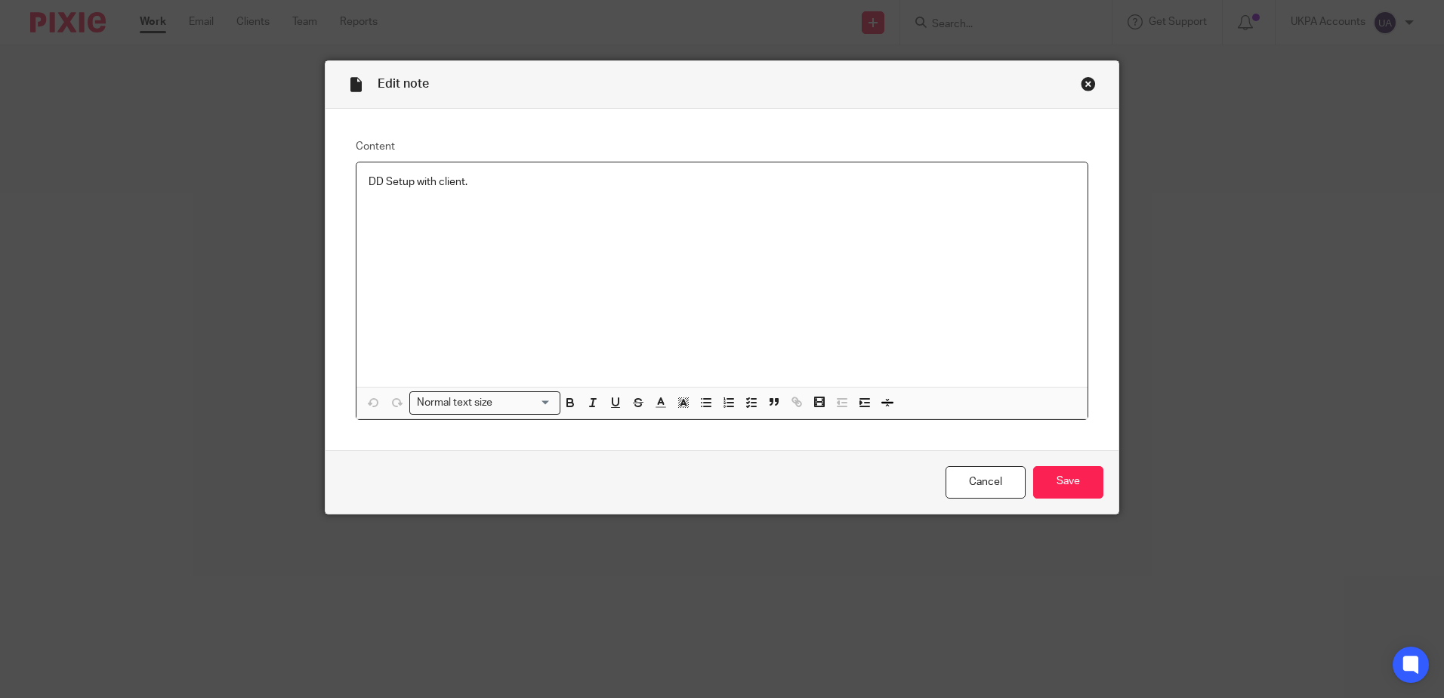
click at [507, 184] on p "DD Setup with client." at bounding box center [722, 181] width 707 height 15
drag, startPoint x: 1047, startPoint y: 483, endPoint x: 967, endPoint y: 491, distance: 80.5
click at [1046, 483] on input "Save" at bounding box center [1068, 482] width 70 height 32
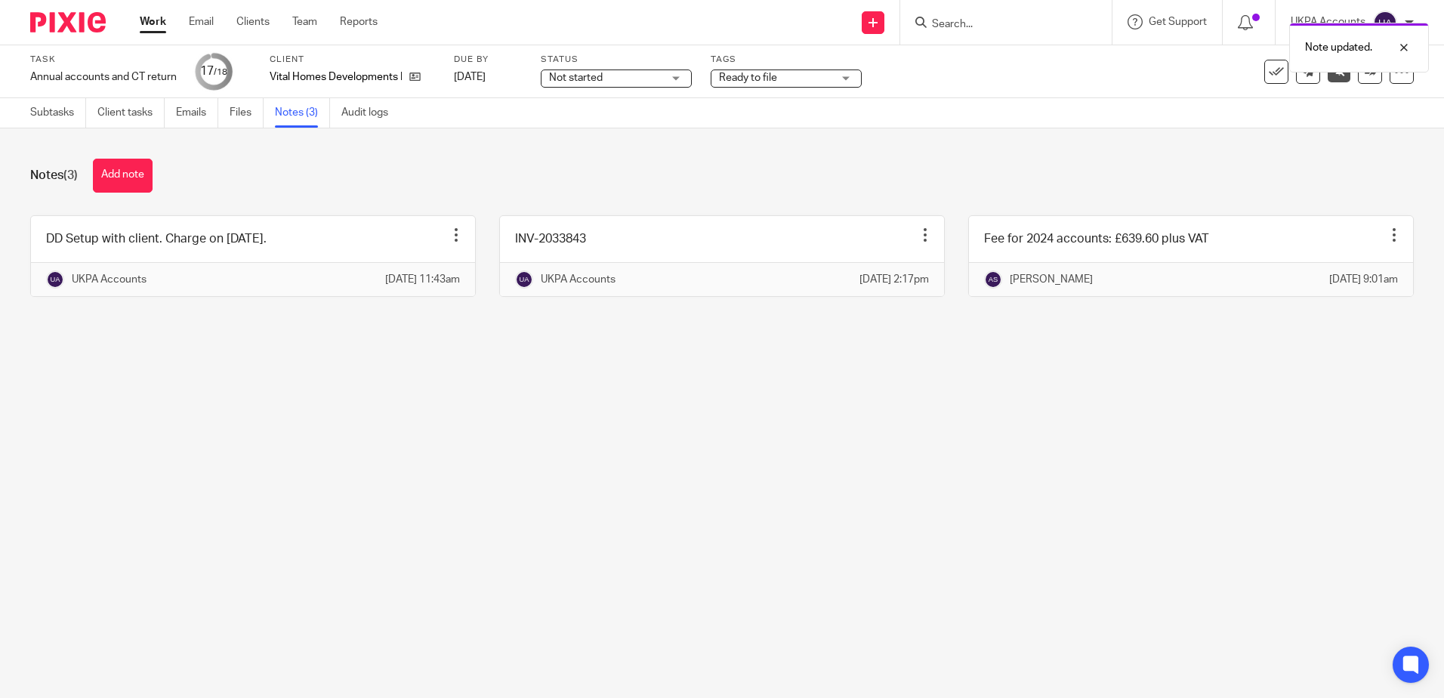
click at [153, 21] on link "Work" at bounding box center [153, 21] width 26 height 15
